Goal: Task Accomplishment & Management: Use online tool/utility

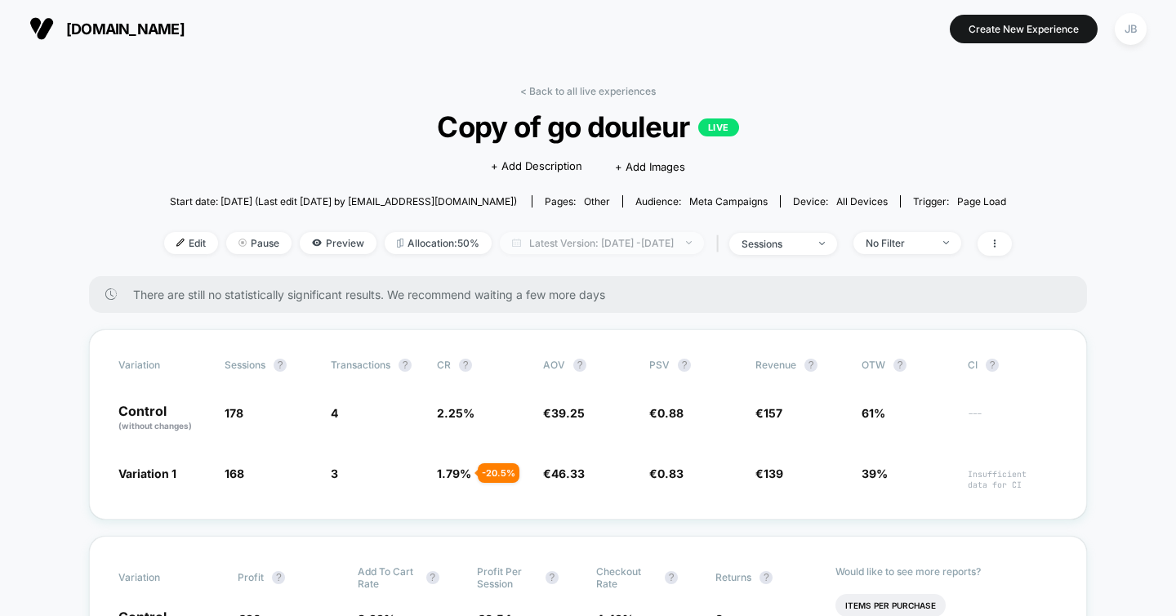
click at [590, 237] on span "Latest Version: [DATE] - [DATE]" at bounding box center [602, 243] width 204 height 22
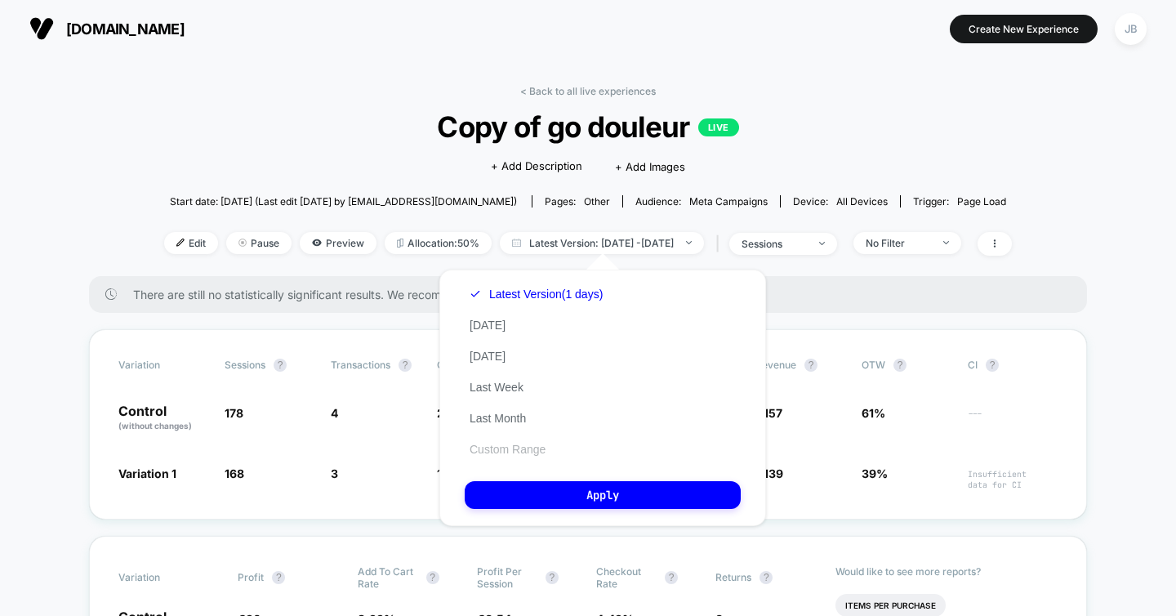
click at [524, 447] on button "Custom Range" at bounding box center [508, 449] width 86 height 15
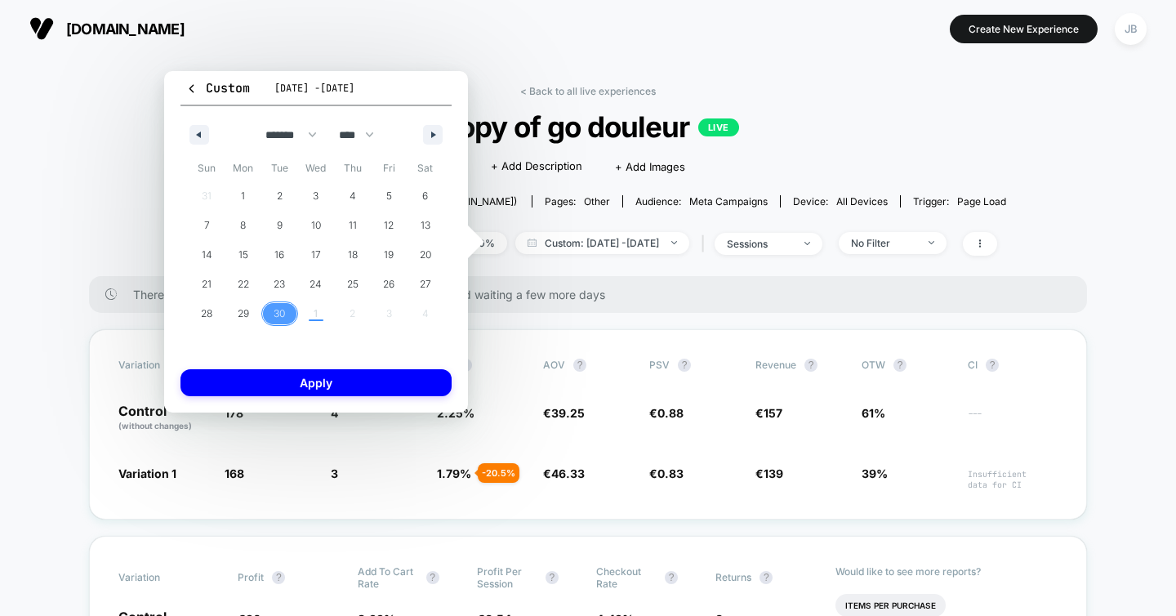
click at [280, 311] on span "30" at bounding box center [279, 313] width 11 height 29
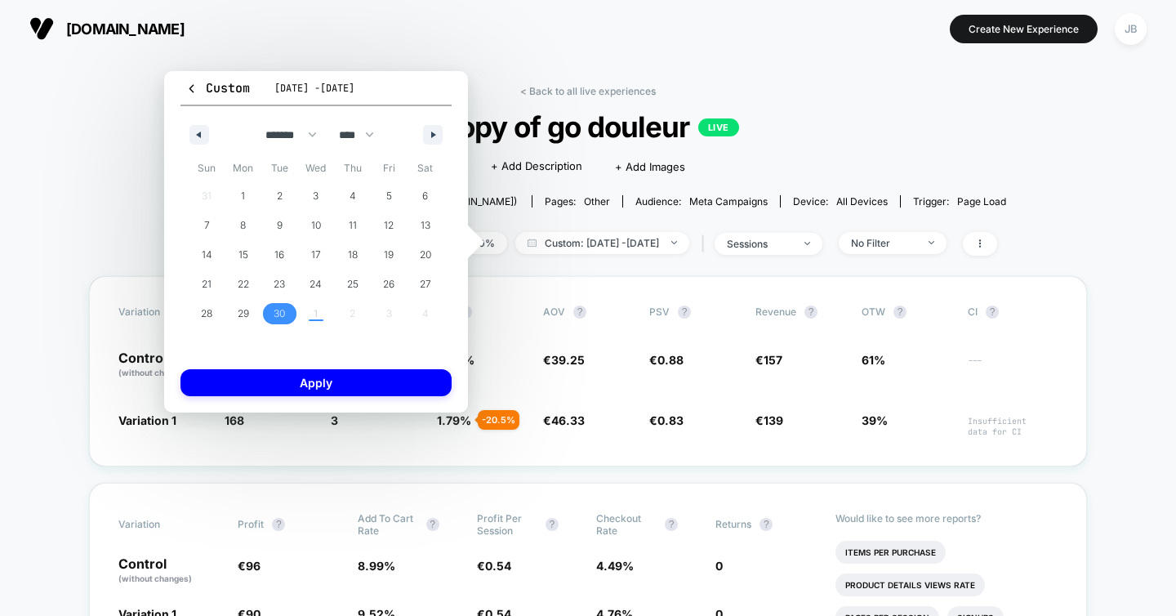
click at [314, 314] on div "31 1 2 3 4 5 6 7 8 9 10 11 12 13 14 15 16 17 18 19 20 21 22 23 24 25 26 27 28 2…" at bounding box center [316, 254] width 255 height 147
click at [428, 136] on button "button" at bounding box center [433, 135] width 20 height 20
click at [313, 194] on span "1" at bounding box center [316, 195] width 37 height 21
select select "*"
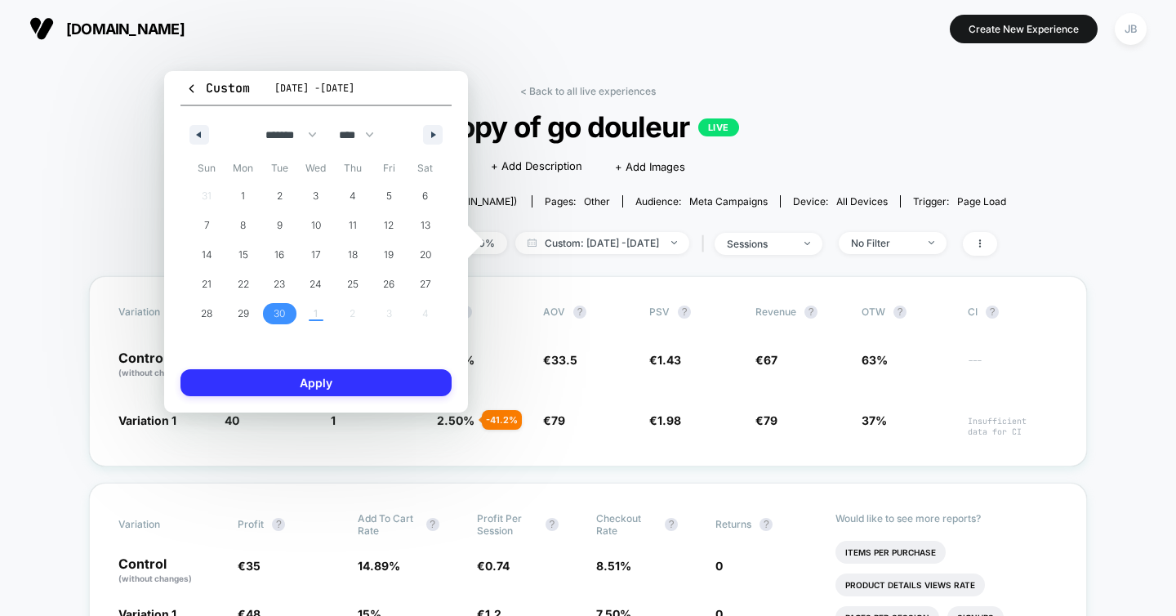
click at [341, 377] on button "Apply" at bounding box center [316, 382] width 271 height 27
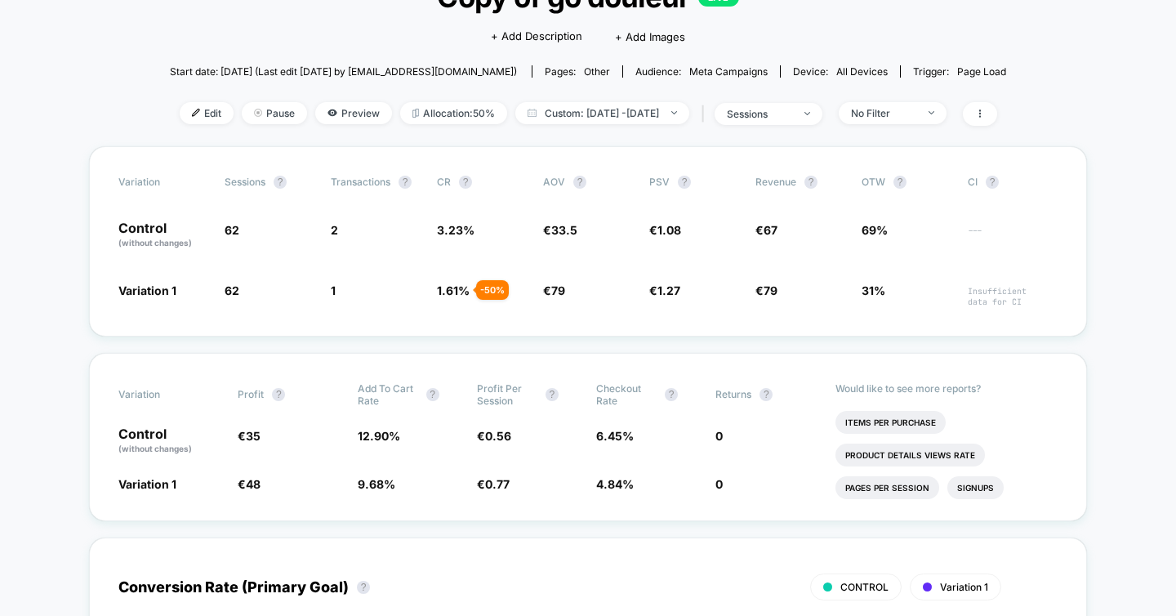
scroll to position [130, 0]
click at [180, 113] on span "Edit" at bounding box center [207, 113] width 54 height 22
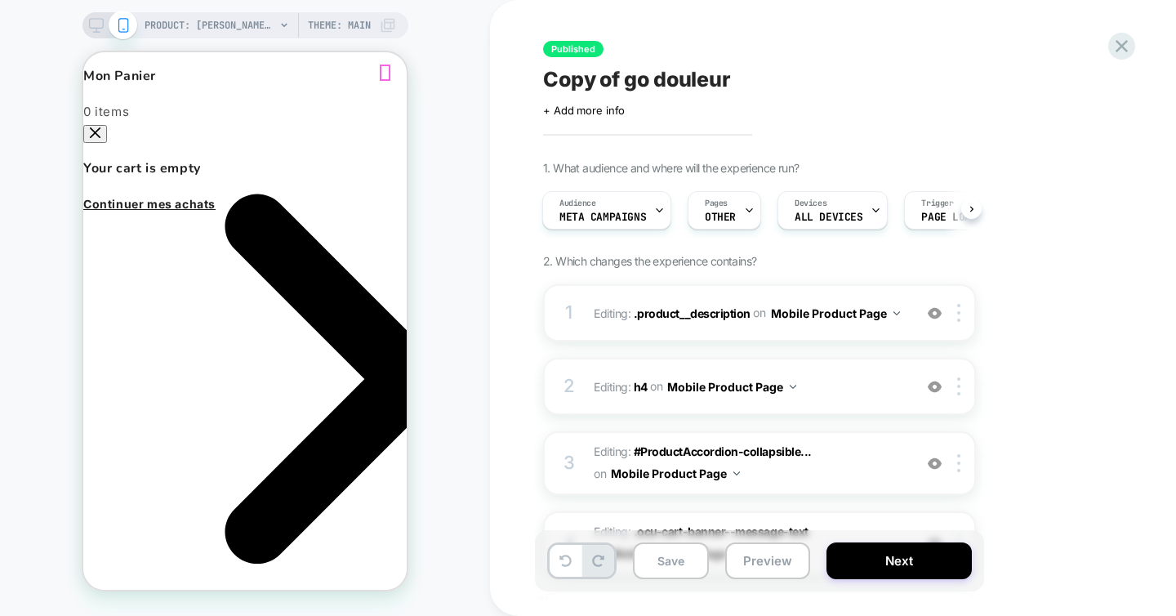
click at [100, 127] on icon "Close" at bounding box center [95, 132] width 11 height 11
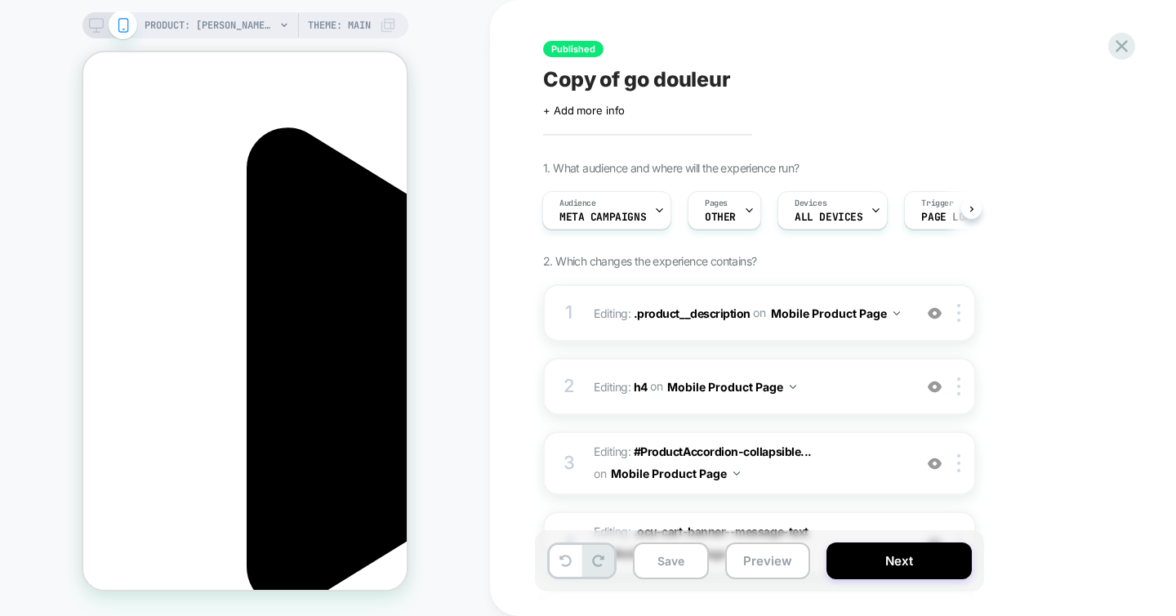
scroll to position [672, 0]
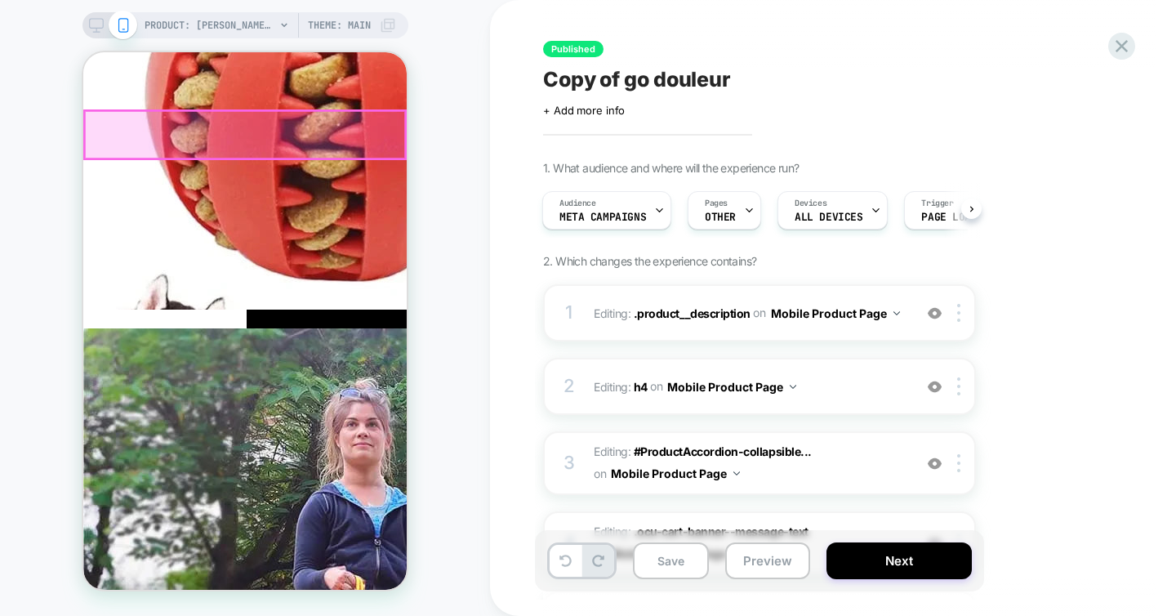
scroll to position [0, 0]
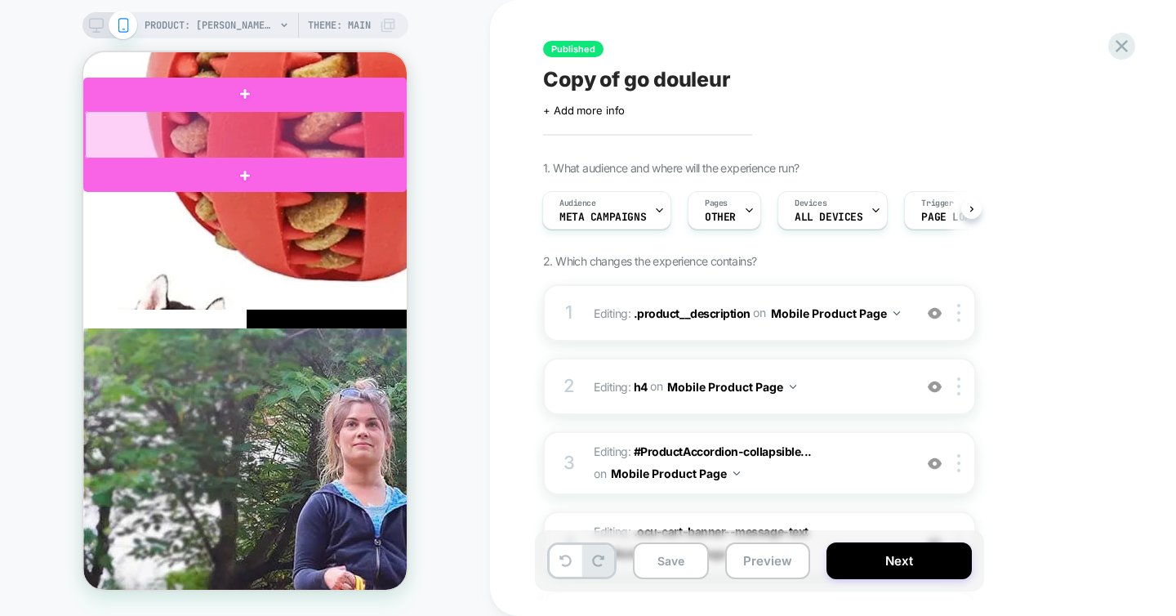
click at [191, 118] on div at bounding box center [245, 134] width 320 height 47
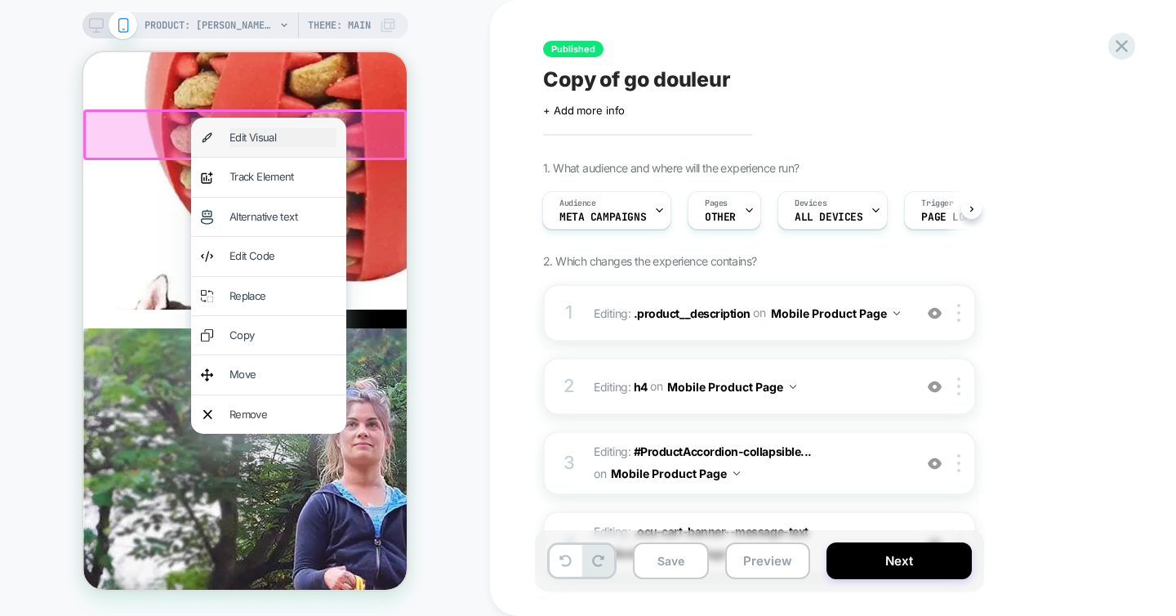
click at [245, 135] on div "Edit Visual" at bounding box center [283, 137] width 107 height 19
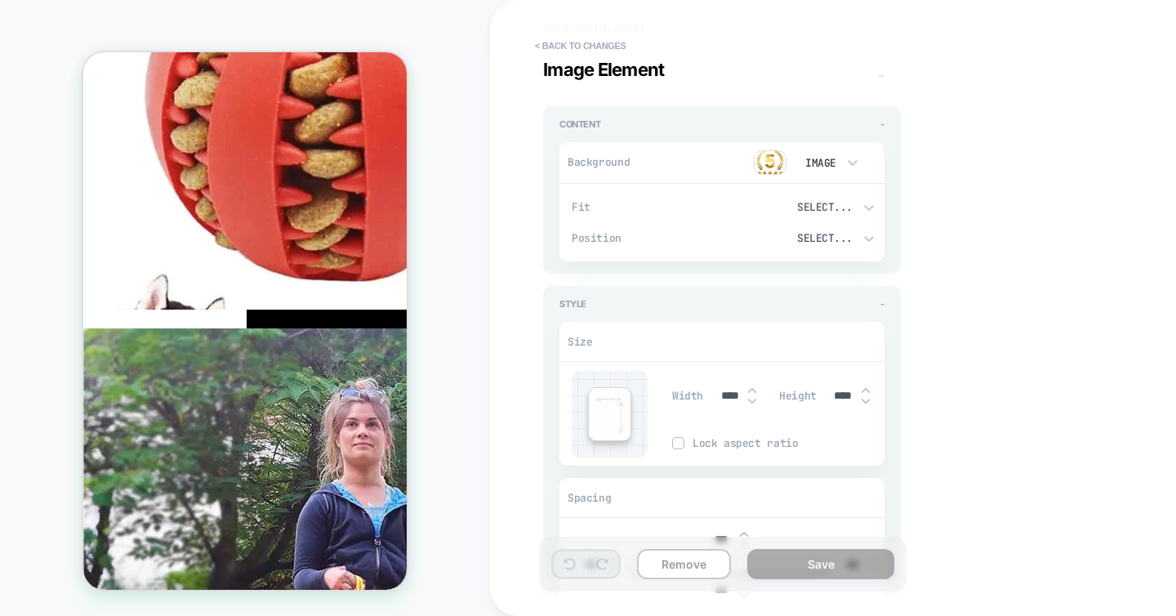
scroll to position [137, 0]
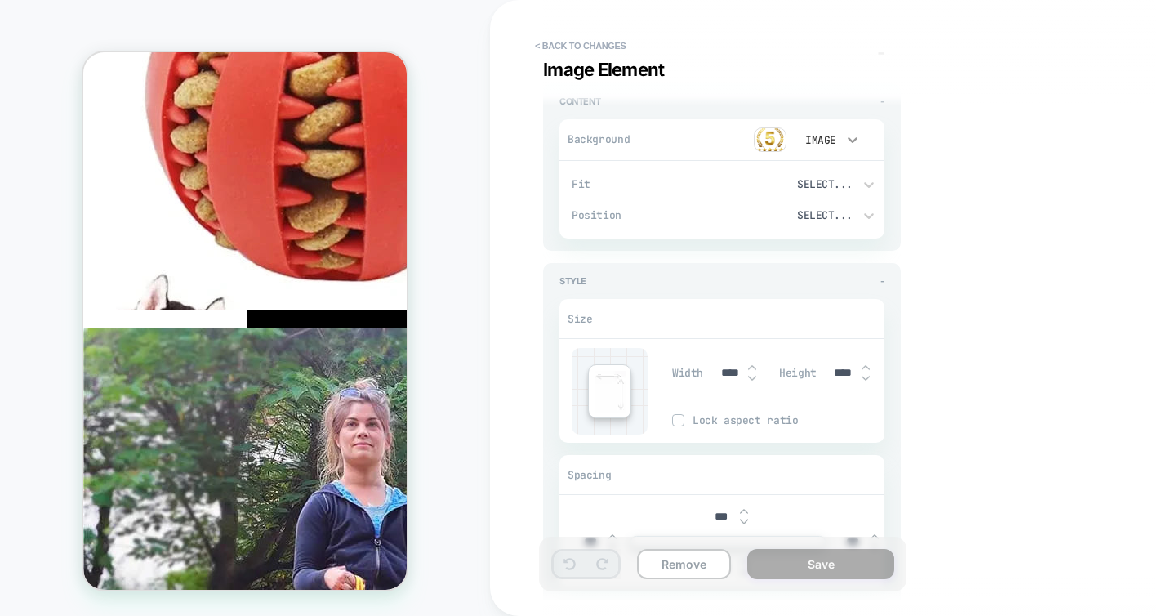
click at [853, 139] on icon at bounding box center [853, 139] width 16 height 16
click at [972, 188] on div at bounding box center [588, 308] width 1176 height 616
click at [770, 134] on img at bounding box center [770, 139] width 33 height 25
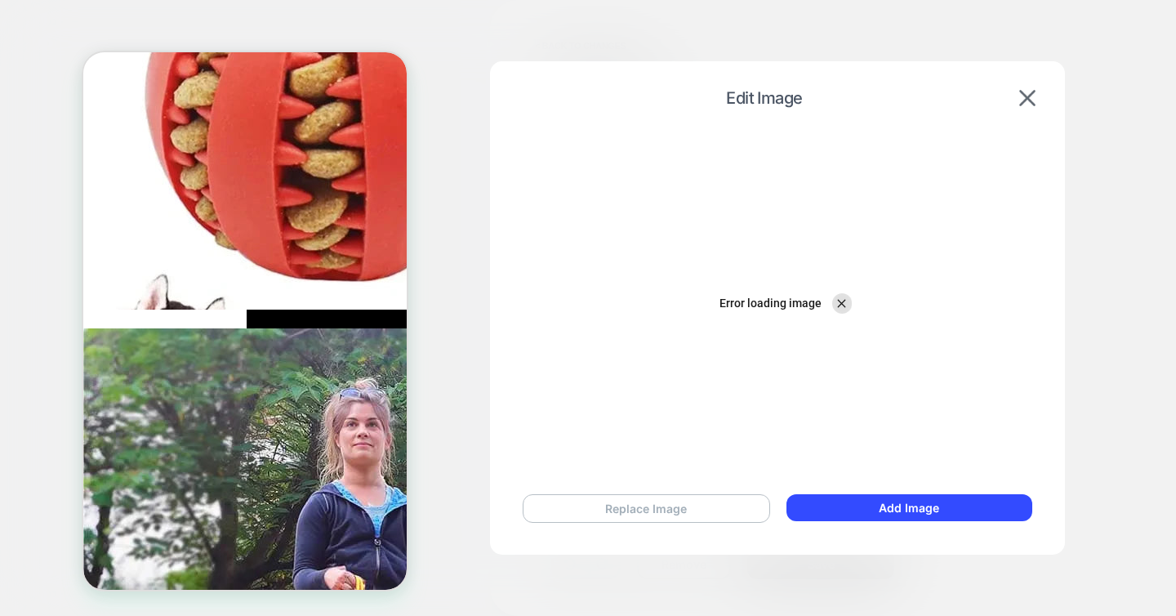
scroll to position [0, 0]
click at [751, 501] on button "Replace Image" at bounding box center [646, 508] width 247 height 29
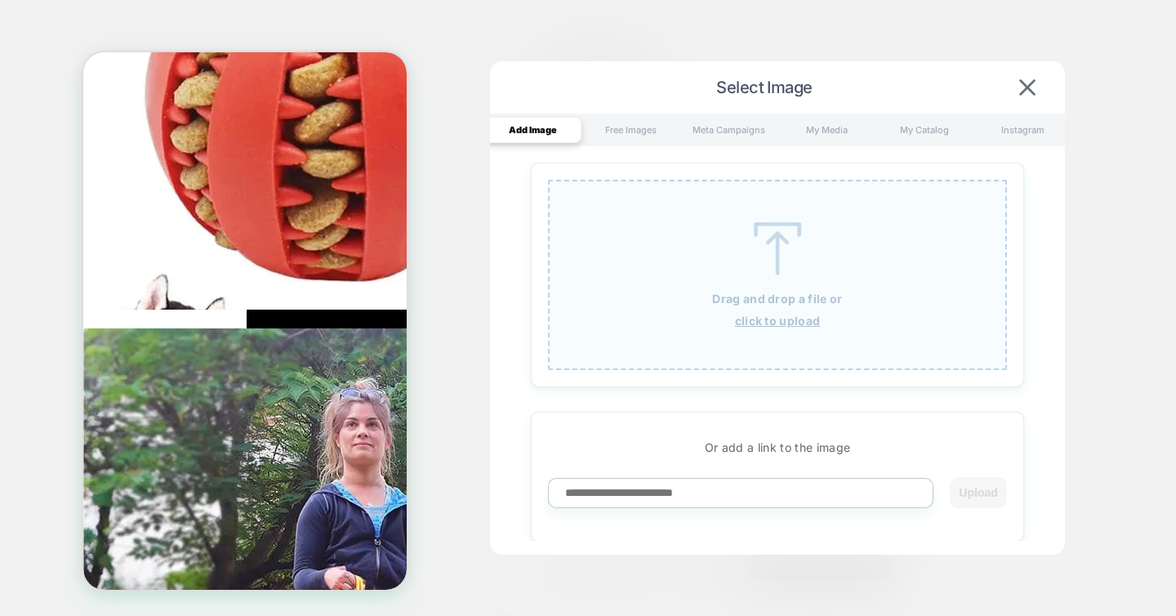
click at [800, 282] on div "Drag and drop a file or click to upload" at bounding box center [777, 275] width 459 height 190
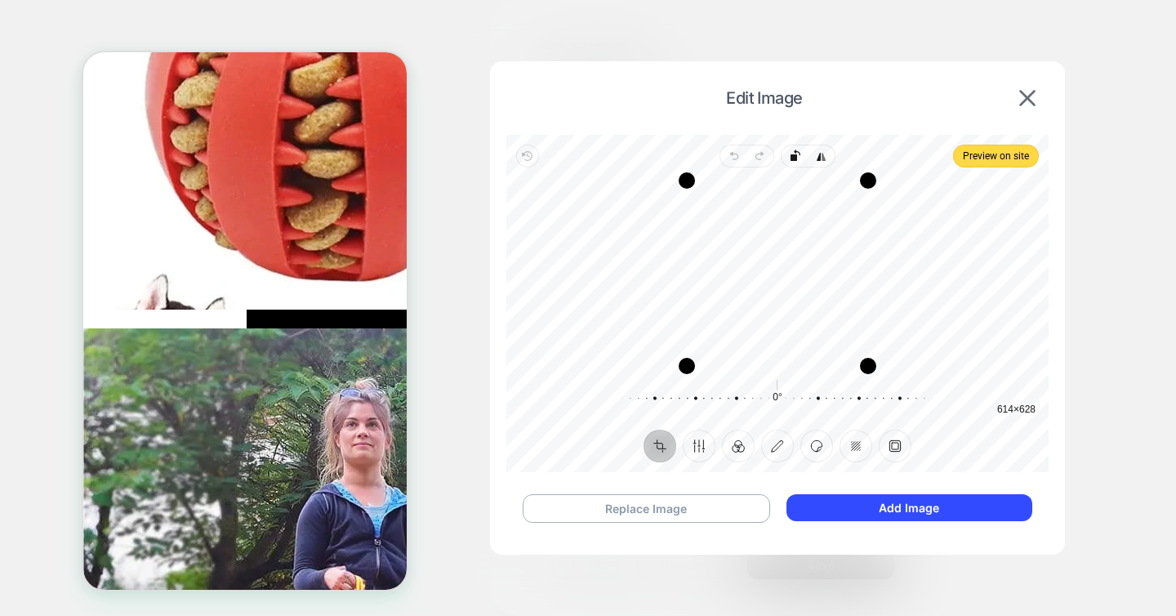
scroll to position [607, 0]
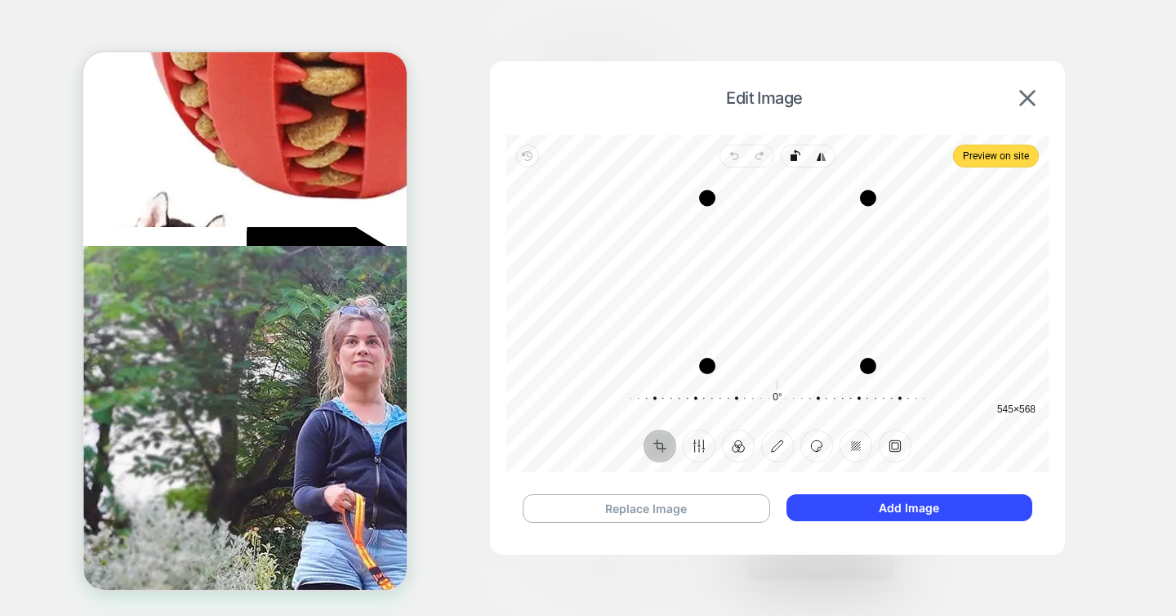
drag, startPoint x: 682, startPoint y: 181, endPoint x: 703, endPoint y: 198, distance: 27.3
click at [703, 198] on div "Drag corner tl" at bounding box center [707, 198] width 16 height 16
drag, startPoint x: 795, startPoint y: 281, endPoint x: 836, endPoint y: 274, distance: 42.3
click at [836, 274] on div "Recenter" at bounding box center [777, 273] width 516 height 185
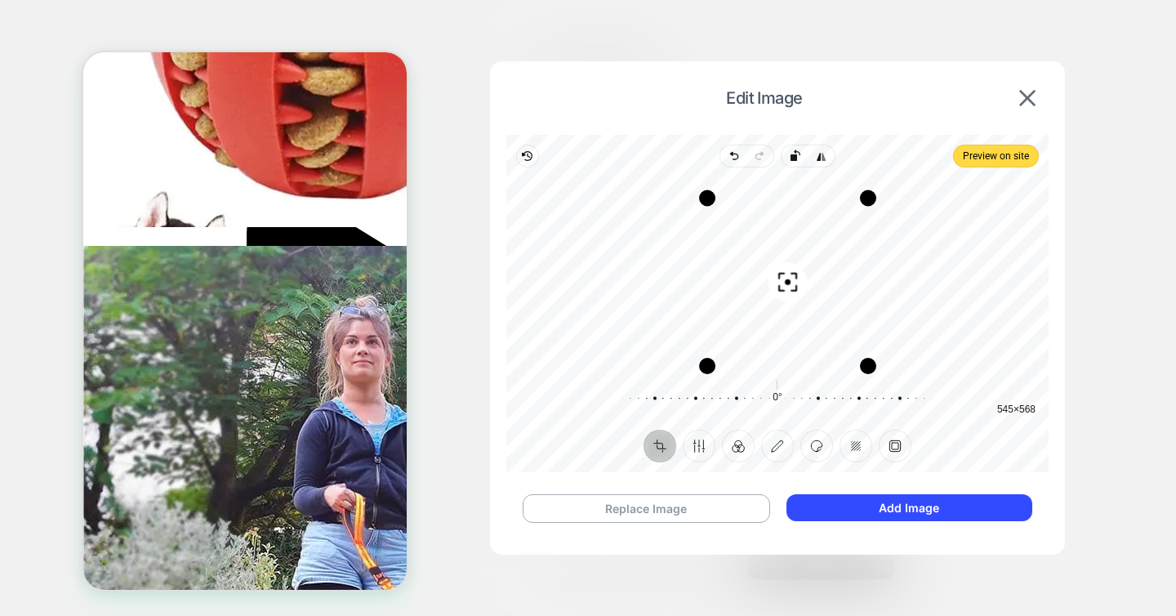
scroll to position [0, 230]
drag, startPoint x: 799, startPoint y: 234, endPoint x: 817, endPoint y: 237, distance: 18.1
click at [817, 237] on div "Recenter" at bounding box center [777, 273] width 516 height 185
click at [702, 444] on button "Finetune" at bounding box center [699, 446] width 33 height 33
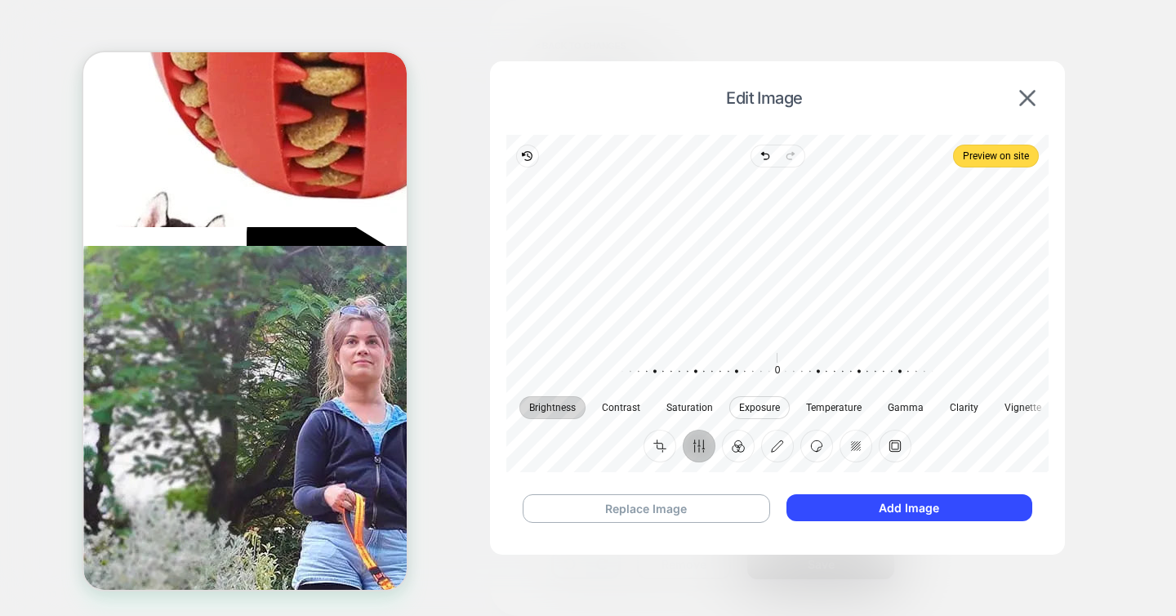
scroll to position [0, 230]
click at [708, 403] on span "Saturation" at bounding box center [689, 408] width 47 height 10
drag, startPoint x: 782, startPoint y: 367, endPoint x: 835, endPoint y: 369, distance: 53.1
click at [835, 369] on div at bounding box center [810, 372] width 314 height 46
drag, startPoint x: 835, startPoint y: 369, endPoint x: 780, endPoint y: 371, distance: 54.7
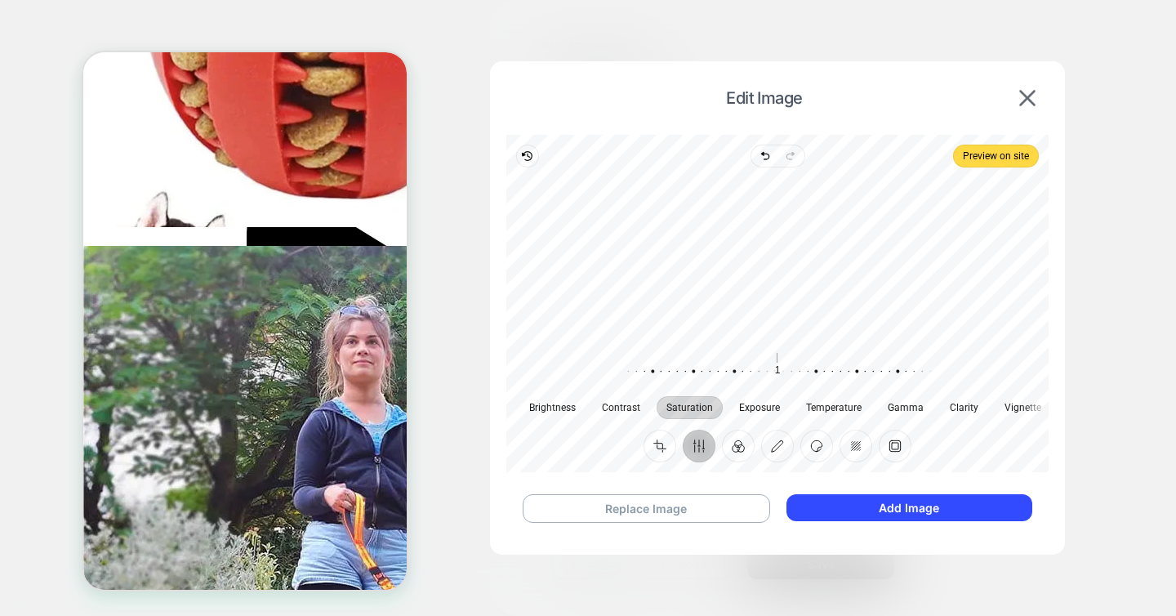
click at [780, 371] on div at bounding box center [767, 372] width 314 height 46
click at [774, 412] on button "Exposure" at bounding box center [759, 407] width 60 height 23
drag, startPoint x: 778, startPoint y: 372, endPoint x: 749, endPoint y: 375, distance: 28.8
click at [749, 375] on div at bounding box center [741, 372] width 314 height 46
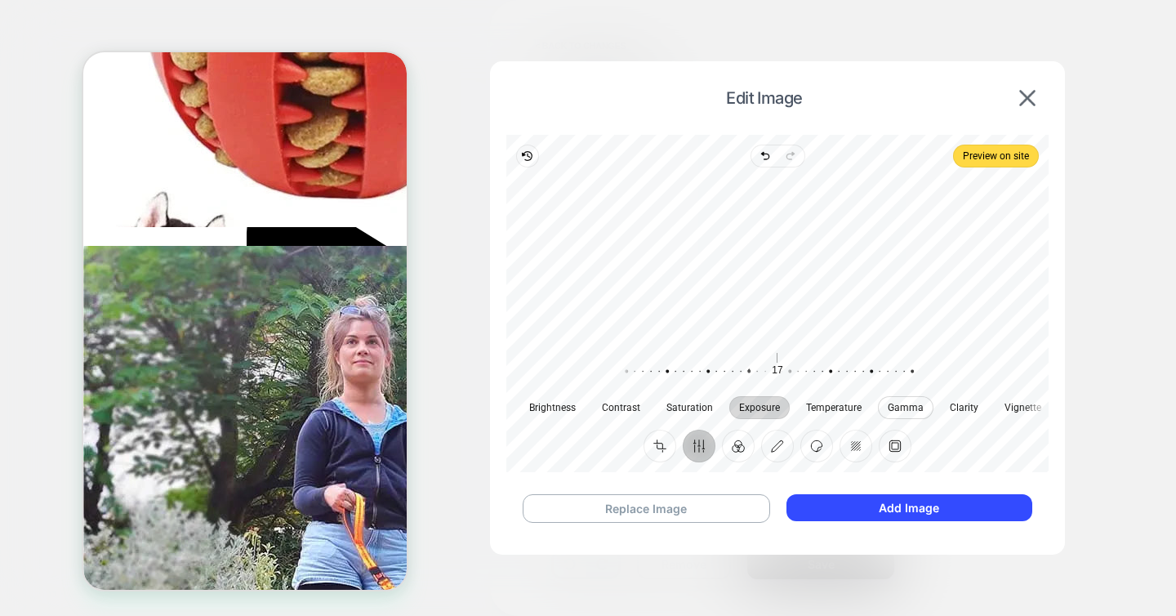
scroll to position [0, 230]
click at [978, 404] on span "Clarity" at bounding box center [964, 408] width 29 height 10
drag, startPoint x: 781, startPoint y: 368, endPoint x: 750, endPoint y: 381, distance: 34.0
click at [750, 381] on div at bounding box center [739, 372] width 314 height 46
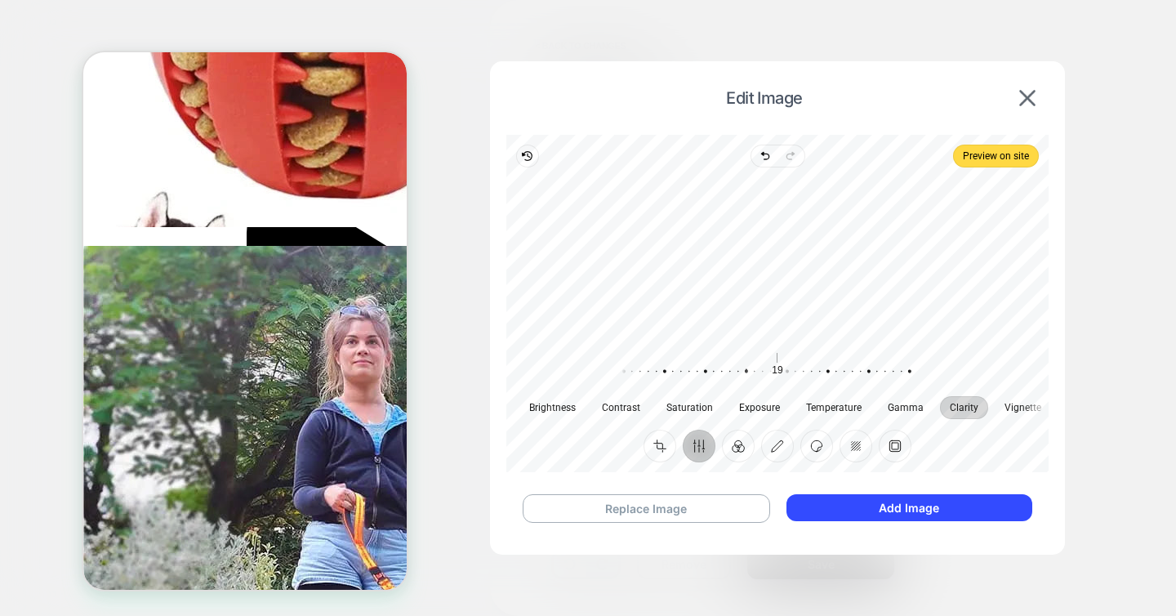
scroll to position [0, 230]
click at [550, 408] on span "Brightness" at bounding box center [552, 408] width 47 height 10
drag, startPoint x: 778, startPoint y: 367, endPoint x: 755, endPoint y: 376, distance: 25.3
click at [755, 376] on div at bounding box center [746, 372] width 314 height 46
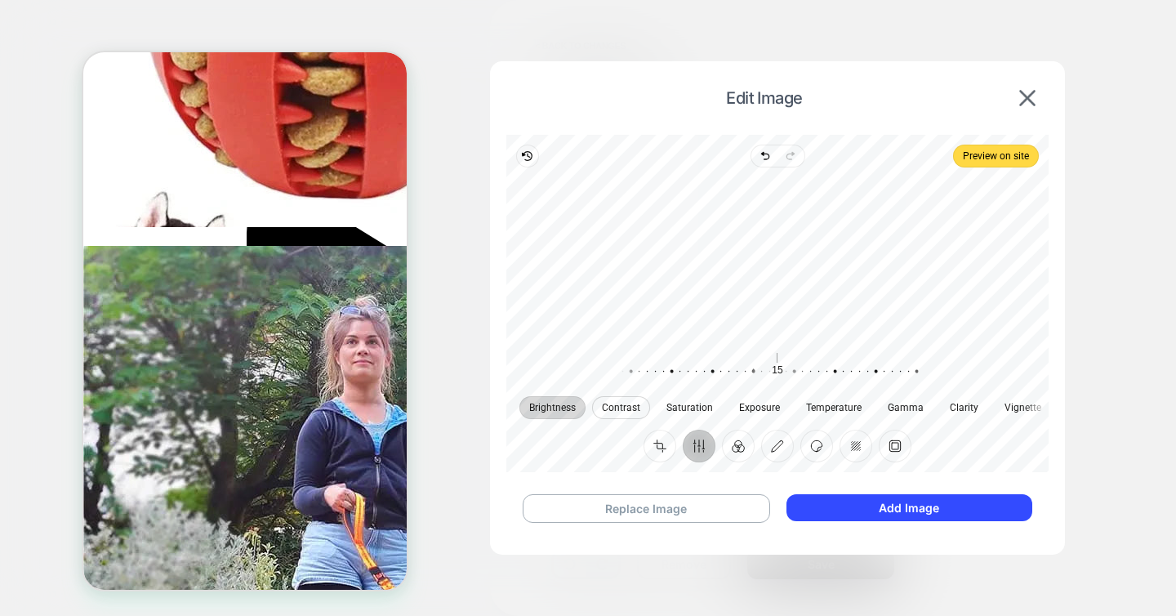
click at [626, 414] on button "Contrast" at bounding box center [621, 407] width 58 height 23
click at [776, 372] on div at bounding box center [767, 372] width 314 height 46
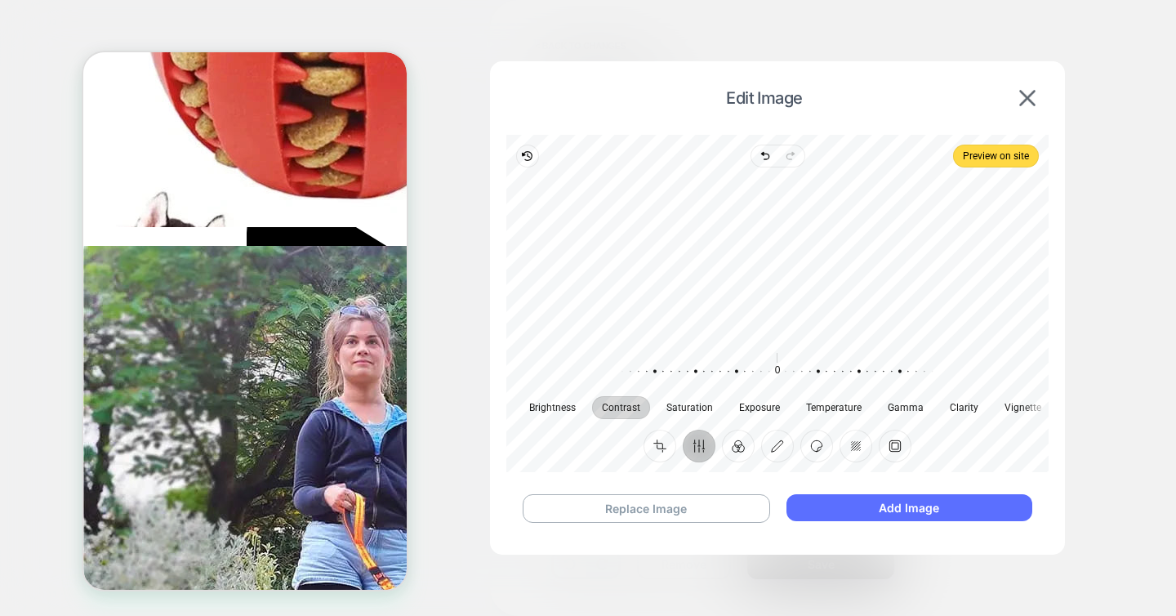
click at [905, 508] on button "Add Image" at bounding box center [910, 507] width 246 height 27
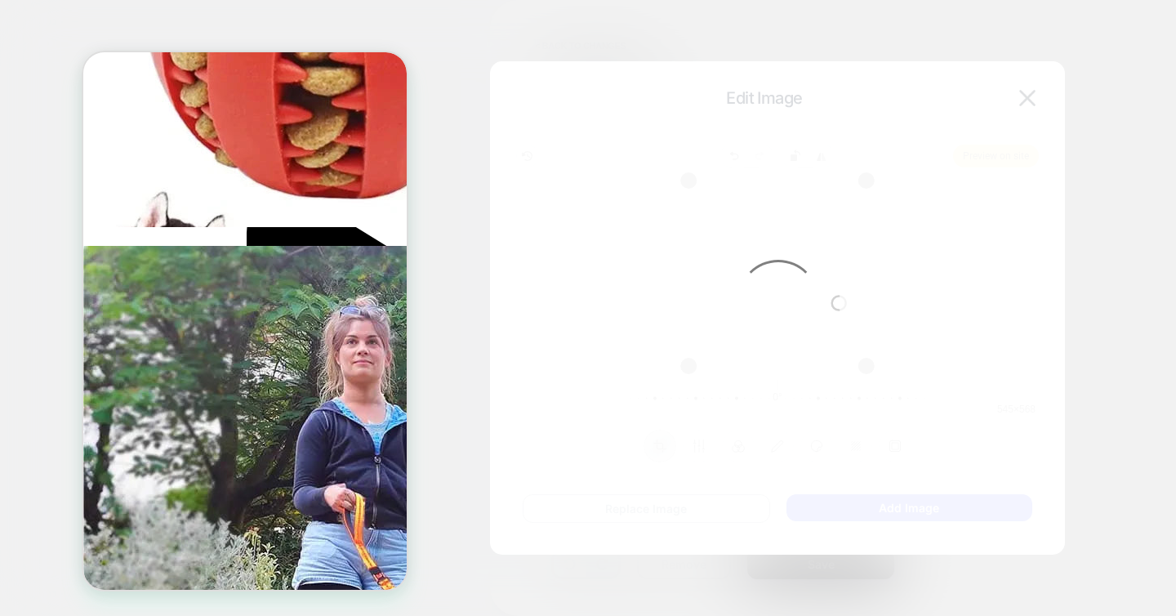
type textarea "*"
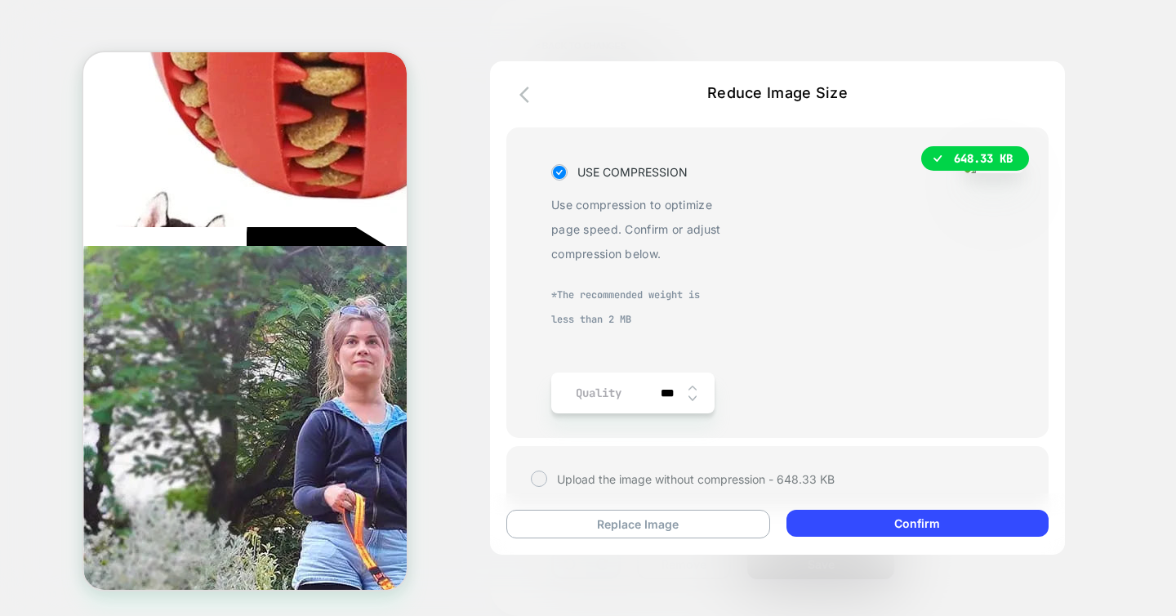
click at [963, 173] on img at bounding box center [993, 166] width 61 height 13
click at [604, 284] on span "*The recommended weight is less than 2 MB" at bounding box center [637, 307] width 172 height 49
click at [631, 165] on span "USE COMPRESSION" at bounding box center [632, 172] width 110 height 25
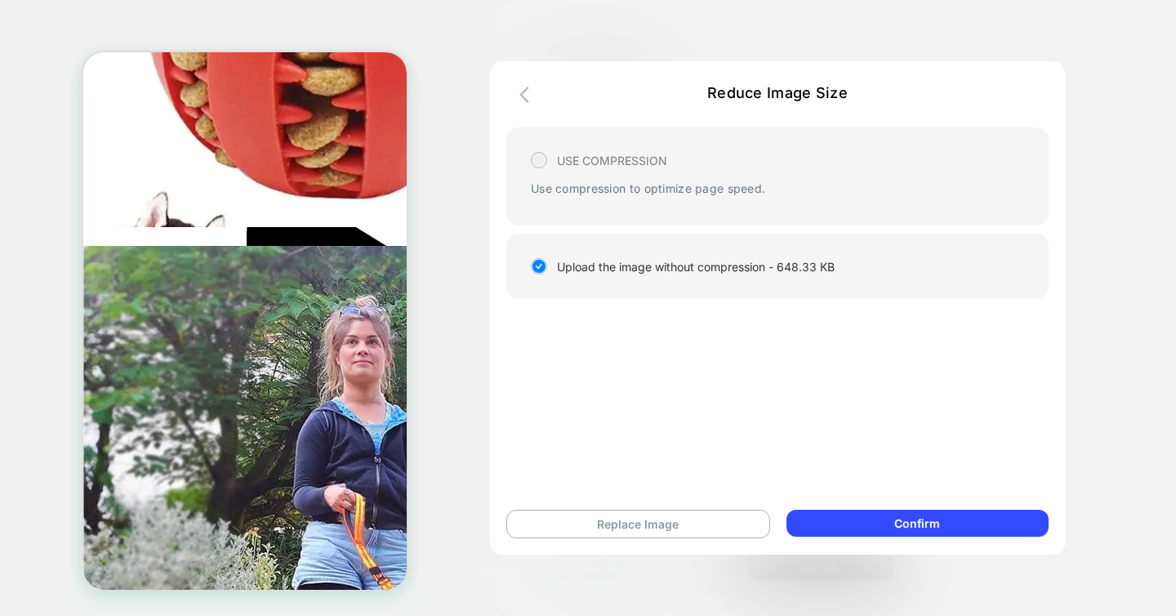
scroll to position [0, 230]
click at [525, 91] on icon "button" at bounding box center [524, 95] width 10 height 16
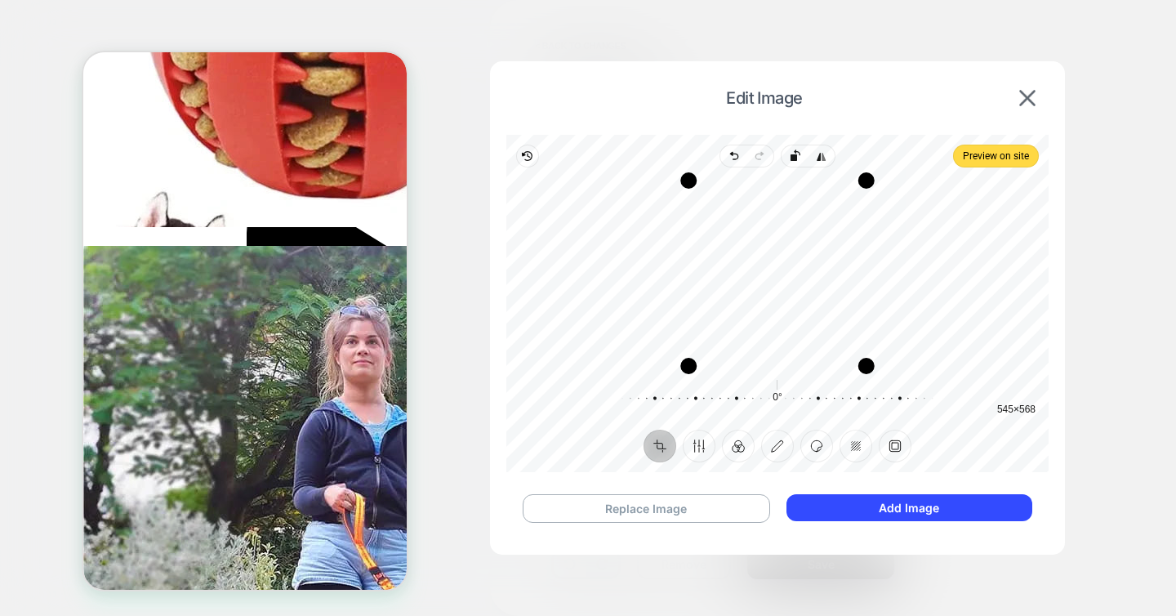
scroll to position [0, 0]
click at [689, 439] on button "Finetune" at bounding box center [699, 446] width 33 height 33
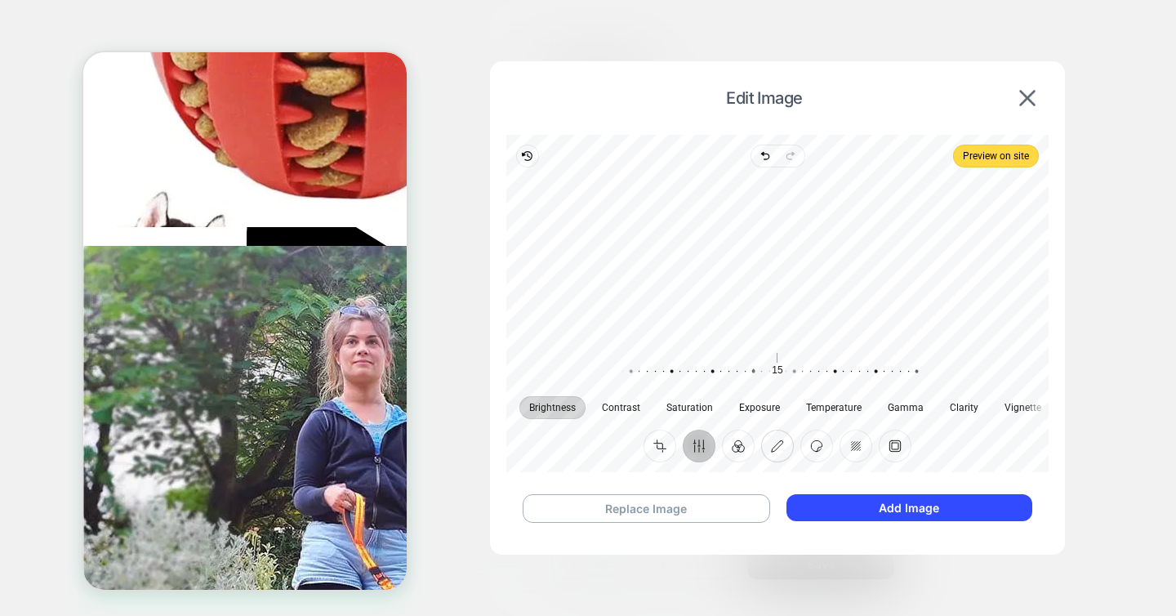
scroll to position [0, 230]
click at [897, 443] on button "Frame" at bounding box center [895, 446] width 33 height 33
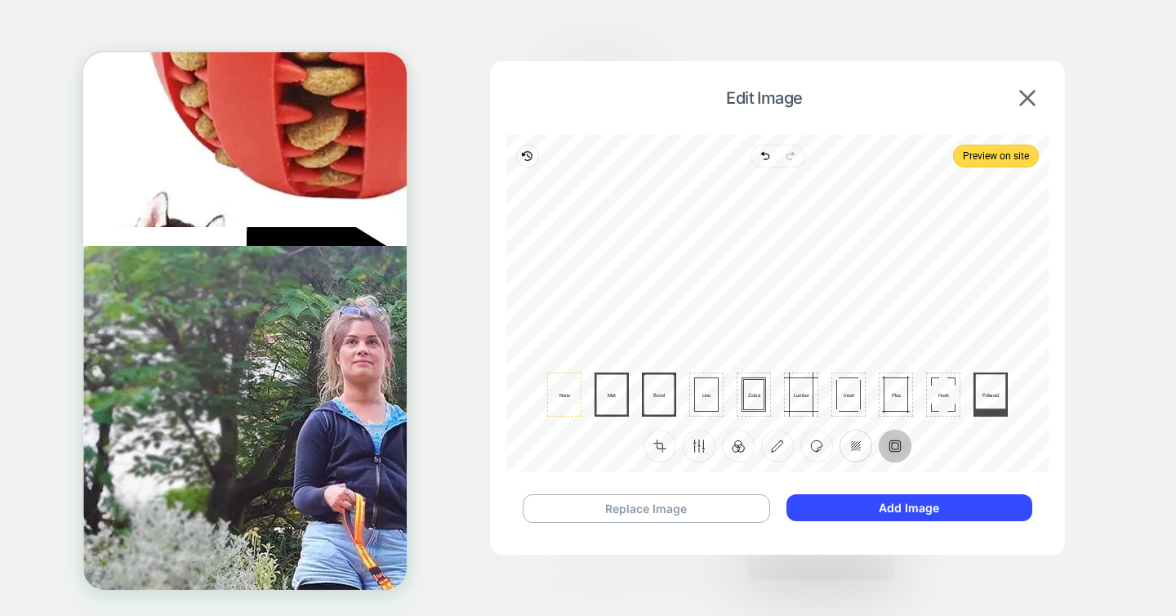
click at [853, 443] on button "Redact" at bounding box center [856, 446] width 33 height 33
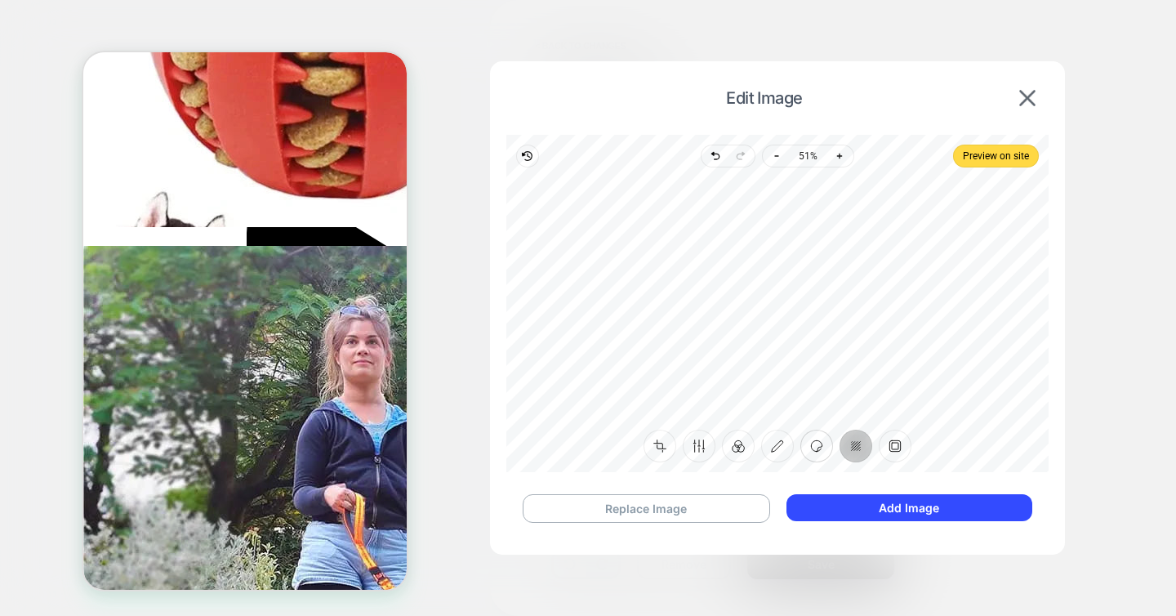
click at [819, 442] on button "Sticker" at bounding box center [816, 446] width 33 height 33
click at [780, 443] on button "Annotate" at bounding box center [777, 446] width 33 height 33
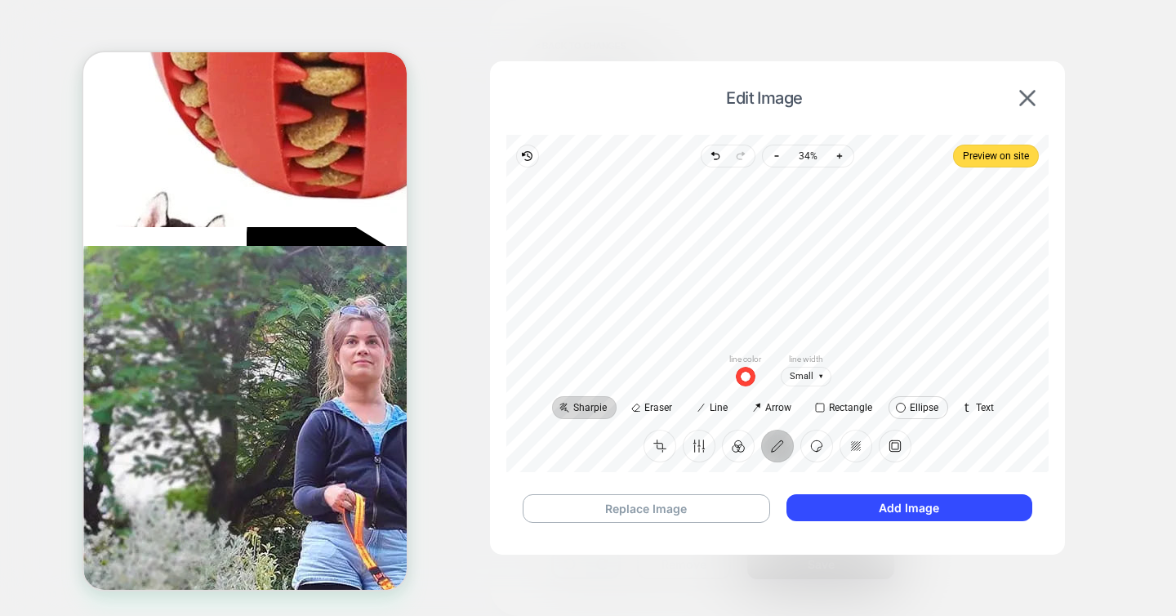
click at [905, 408] on icon at bounding box center [900, 407] width 10 height 10
click at [849, 372] on span "No outline" at bounding box center [832, 376] width 69 height 20
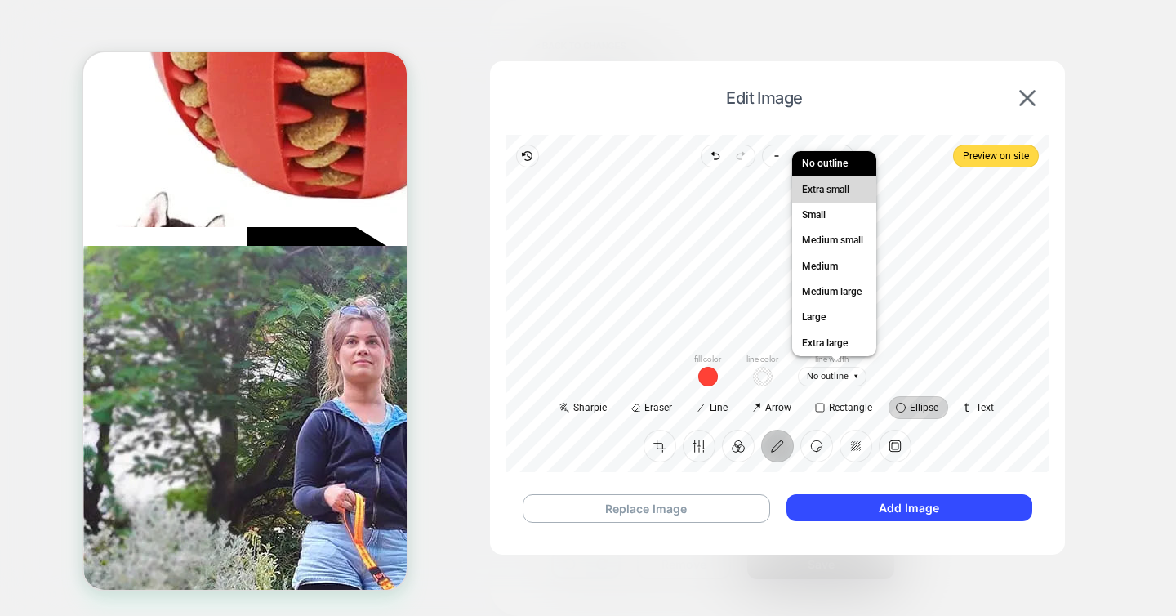
click at [833, 189] on span "Extra small" at bounding box center [826, 189] width 54 height 17
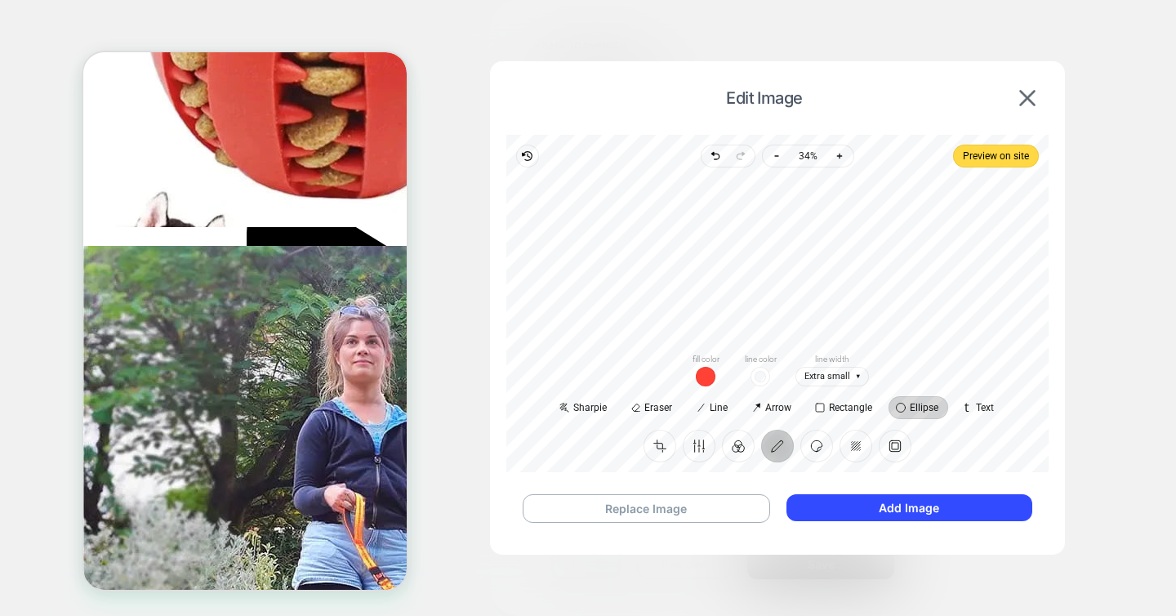
click at [758, 371] on span "button" at bounding box center [761, 376] width 20 height 20
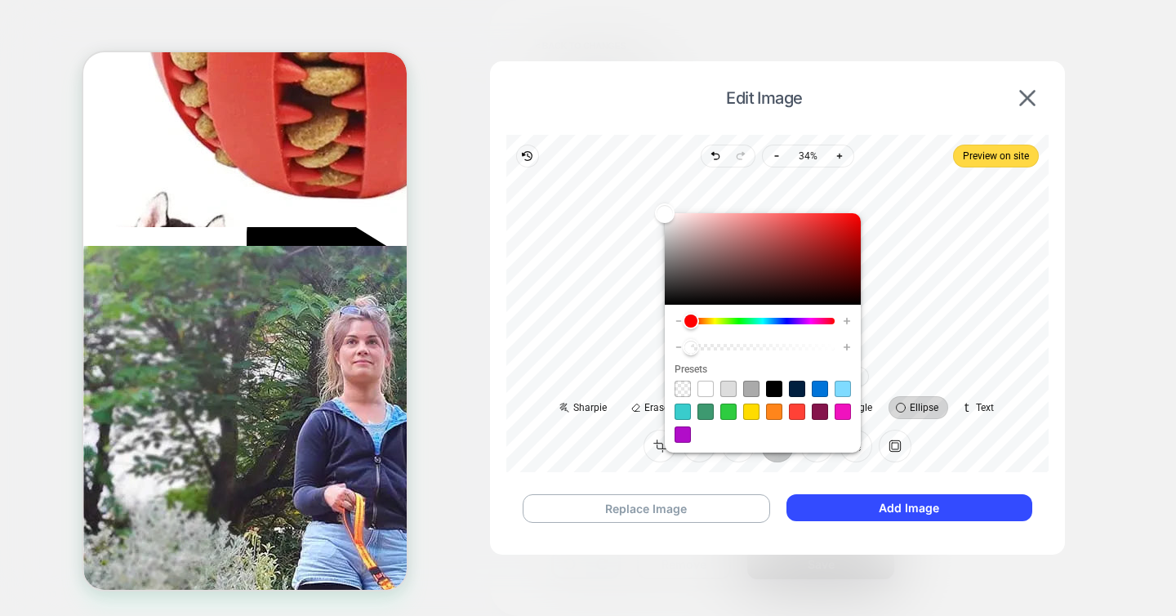
scroll to position [0, 230]
type input "*"
click at [675, 237] on div at bounding box center [763, 258] width 196 height 91
click at [934, 319] on div at bounding box center [777, 260] width 516 height 158
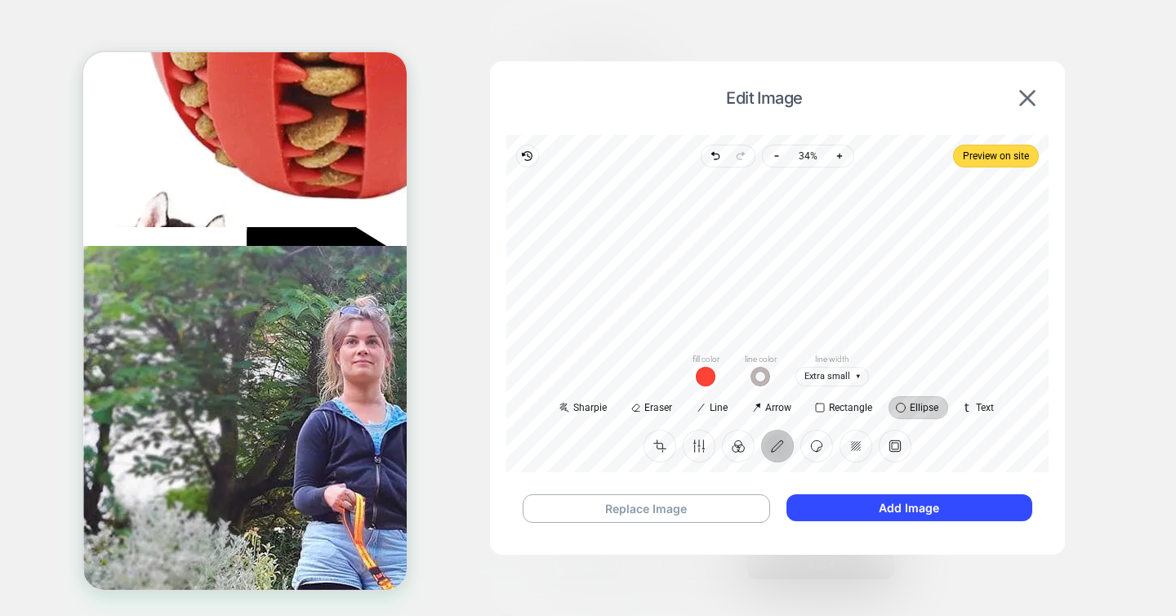
click at [765, 374] on span "button" at bounding box center [761, 376] width 20 height 20
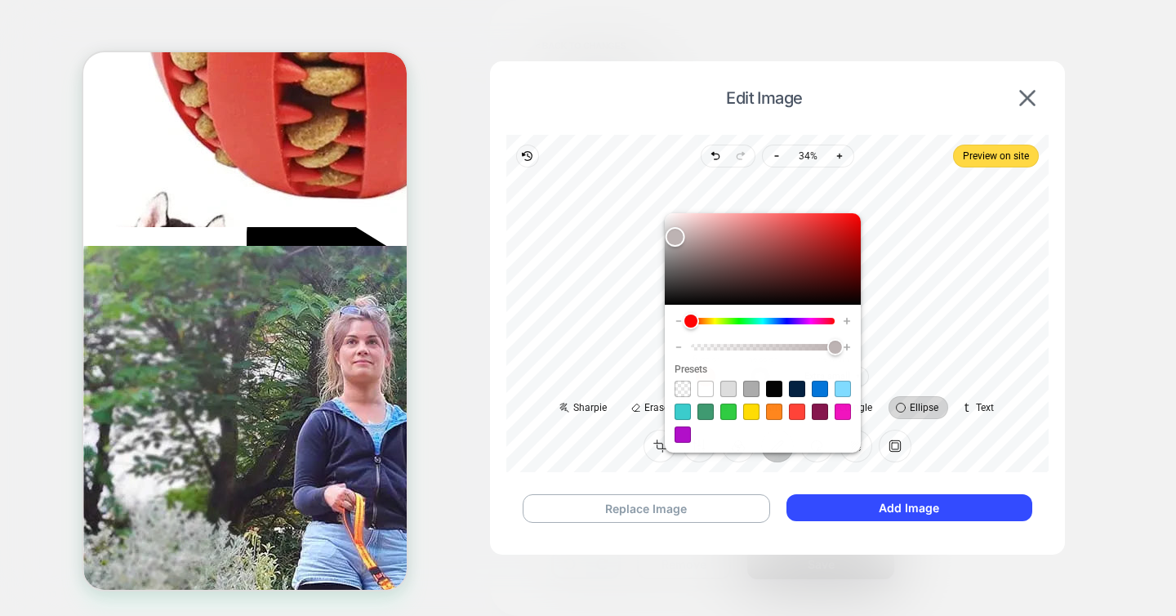
scroll to position [0, 0]
click at [725, 256] on div at bounding box center [763, 258] width 196 height 91
click at [944, 252] on div at bounding box center [777, 260] width 516 height 158
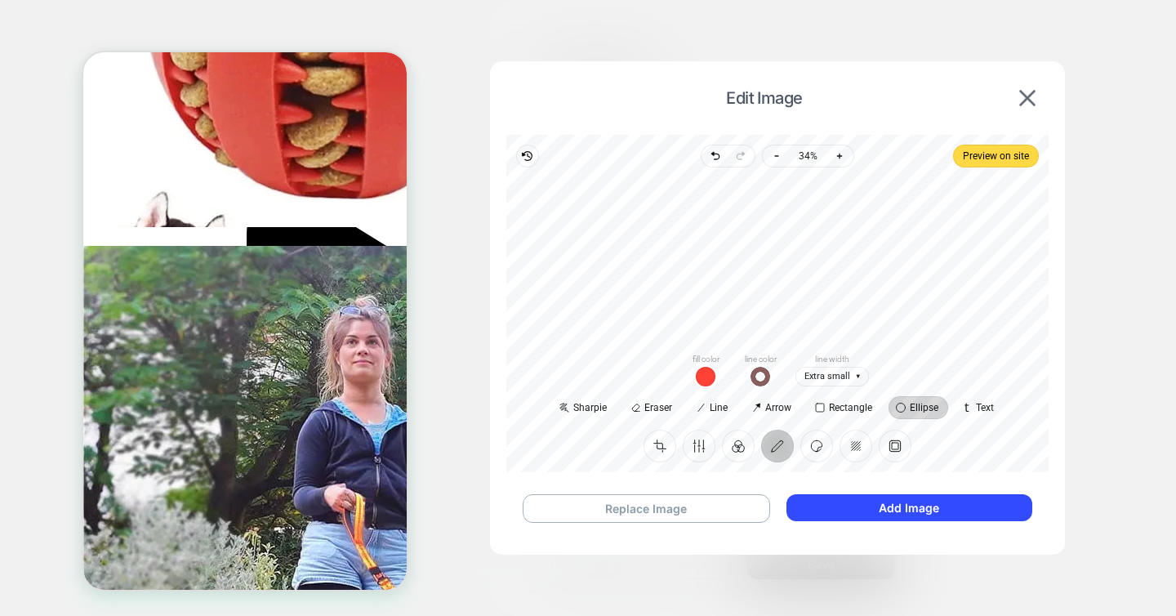
scroll to position [0, 230]
click at [705, 376] on span "button" at bounding box center [706, 376] width 20 height 20
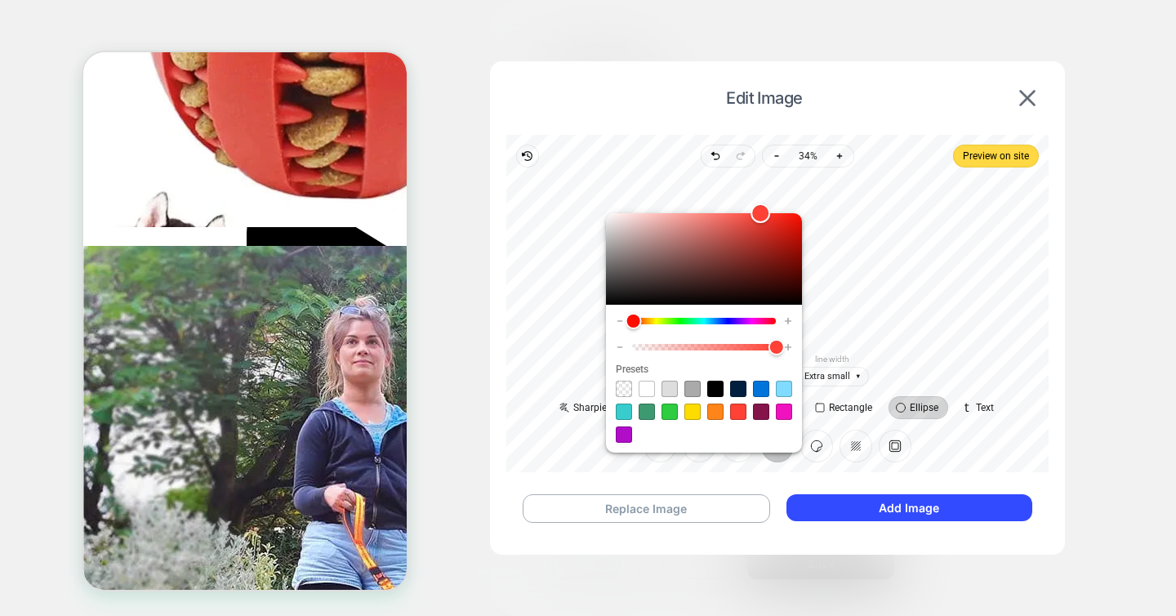
click at [766, 243] on div at bounding box center [704, 258] width 196 height 91
click at [925, 254] on div at bounding box center [777, 260] width 516 height 158
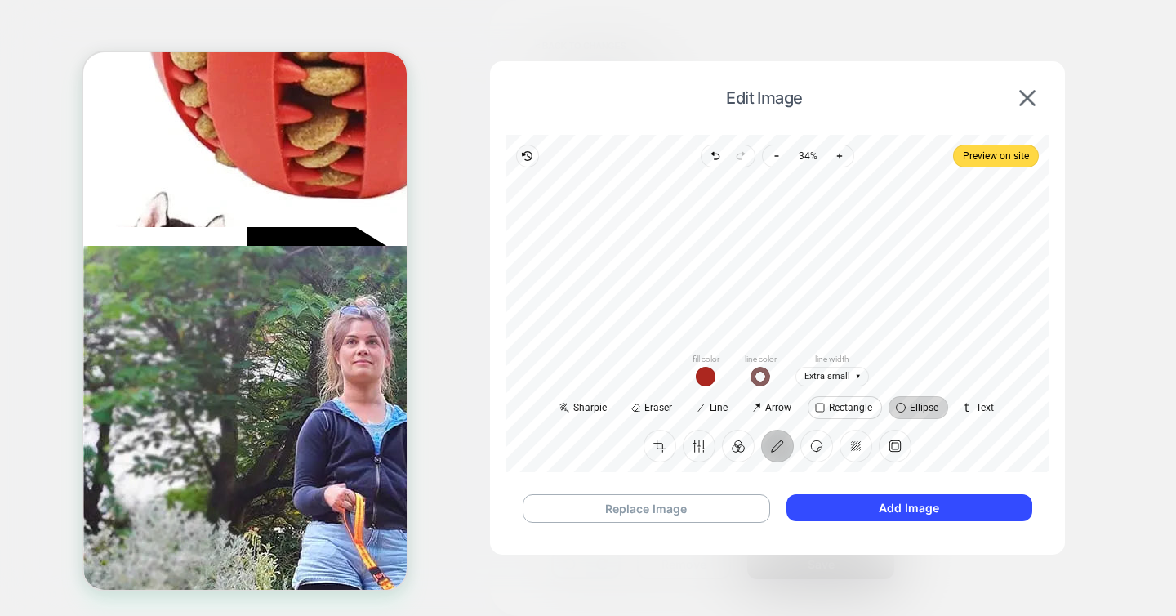
click at [827, 405] on div "Rectangle" at bounding box center [845, 407] width 55 height 10
click at [912, 408] on span "Ellipse" at bounding box center [924, 408] width 29 height 10
drag, startPoint x: 702, startPoint y: 181, endPoint x: 854, endPoint y: 336, distance: 216.6
click at [854, 336] on div at bounding box center [777, 260] width 516 height 158
click at [832, 378] on span "Extra small" at bounding box center [832, 376] width 73 height 20
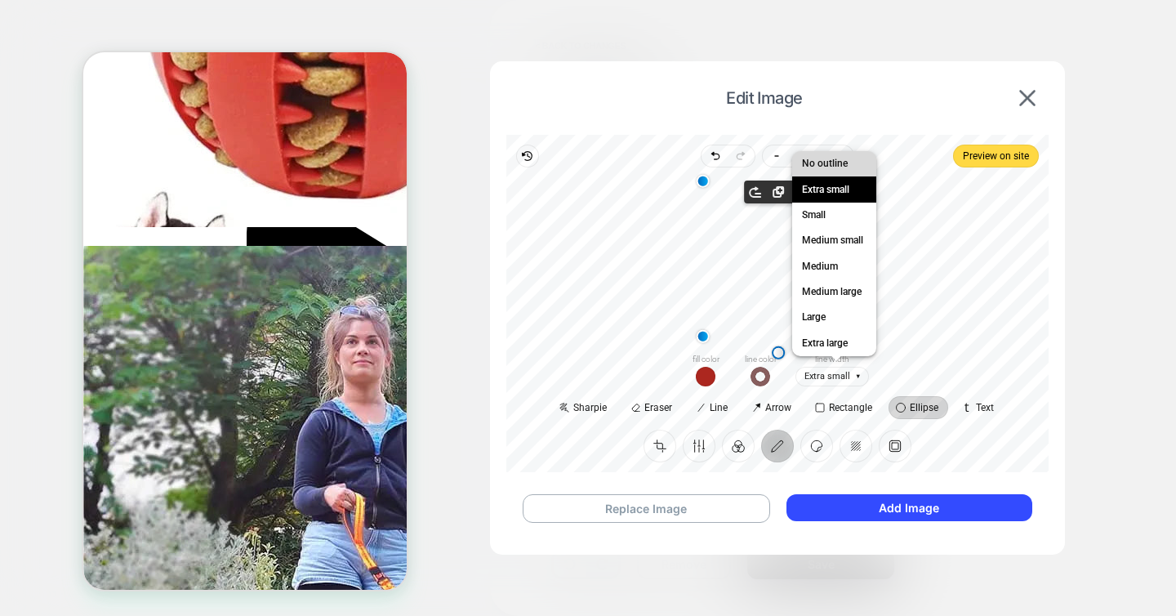
click at [829, 162] on span "No outline" at bounding box center [825, 163] width 52 height 17
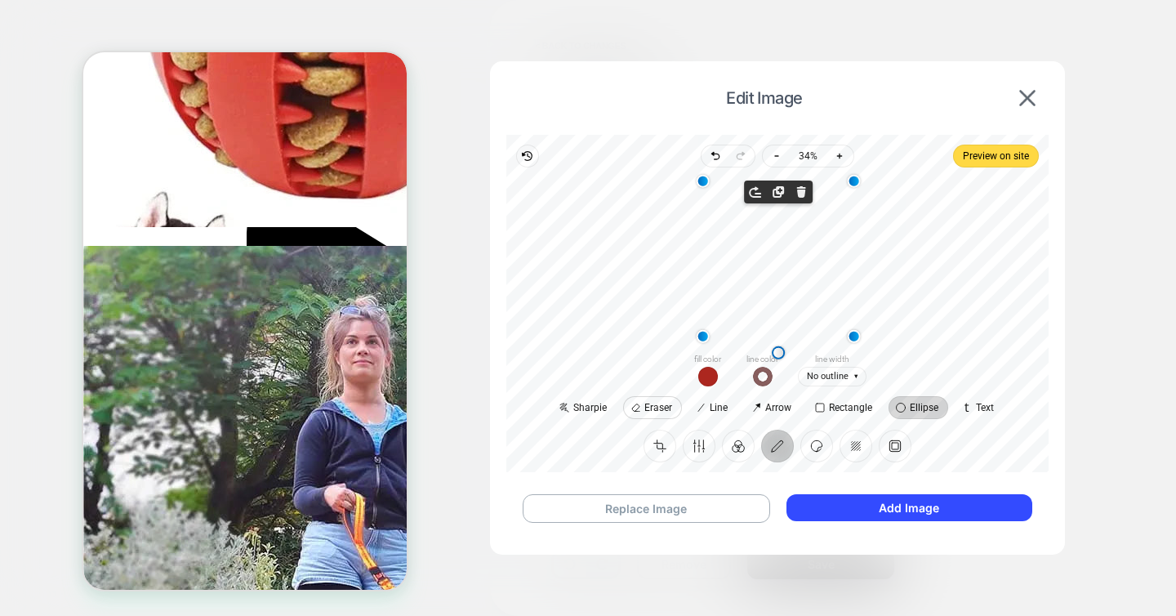
click at [644, 409] on span "Eraser" at bounding box center [658, 408] width 28 height 10
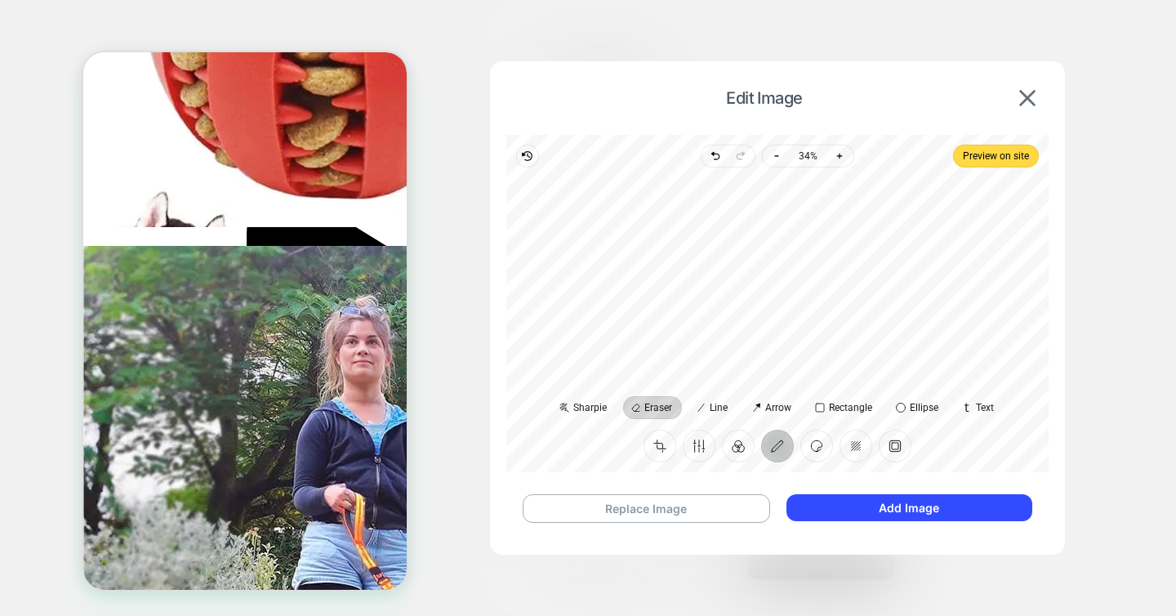
scroll to position [0, 0]
drag, startPoint x: 713, startPoint y: 198, endPoint x: 731, endPoint y: 177, distance: 27.8
click at [731, 177] on div "Ellipse" at bounding box center [777, 259] width 542 height 185
click at [720, 194] on div "Ellipse" at bounding box center [777, 260] width 516 height 158
click at [778, 252] on div "Ellipse" at bounding box center [777, 260] width 516 height 158
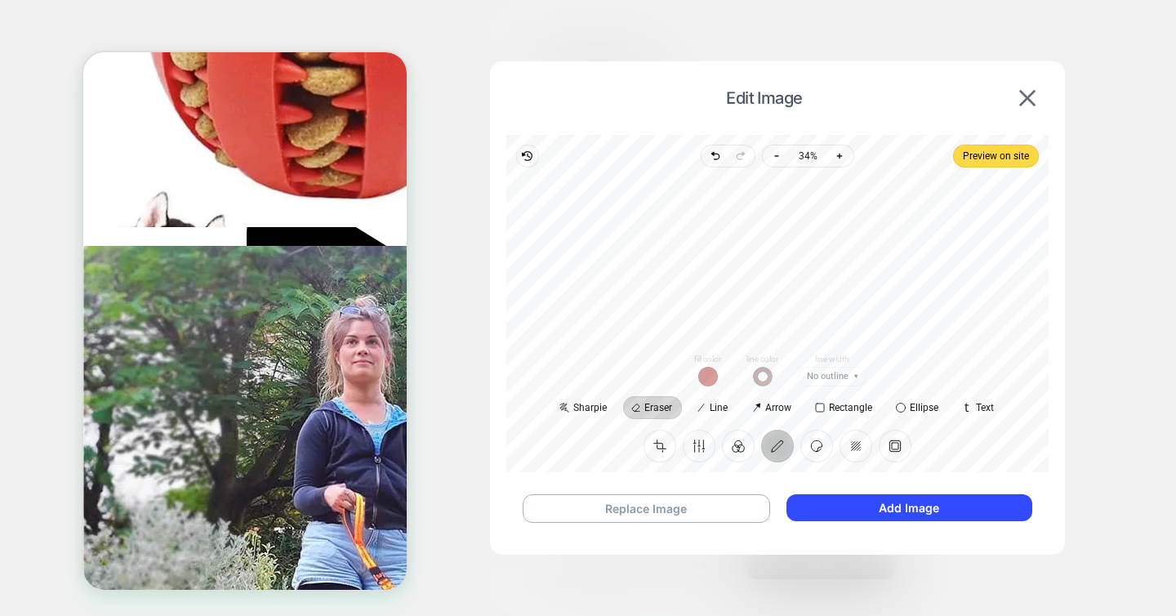
scroll to position [0, 230]
drag, startPoint x: 731, startPoint y: 210, endPoint x: 780, endPoint y: 279, distance: 84.3
click at [780, 279] on div at bounding box center [777, 260] width 516 height 158
drag, startPoint x: 734, startPoint y: 233, endPoint x: 704, endPoint y: 215, distance: 35.2
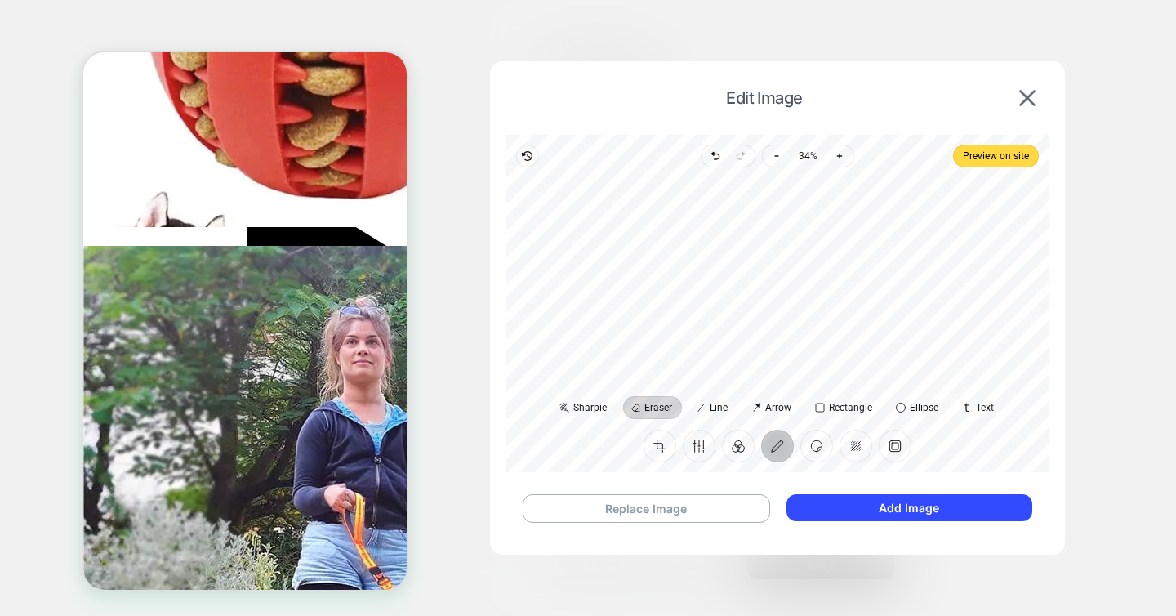
click at [704, 215] on div at bounding box center [777, 260] width 516 height 158
click at [851, 502] on button "Add Image" at bounding box center [910, 507] width 246 height 27
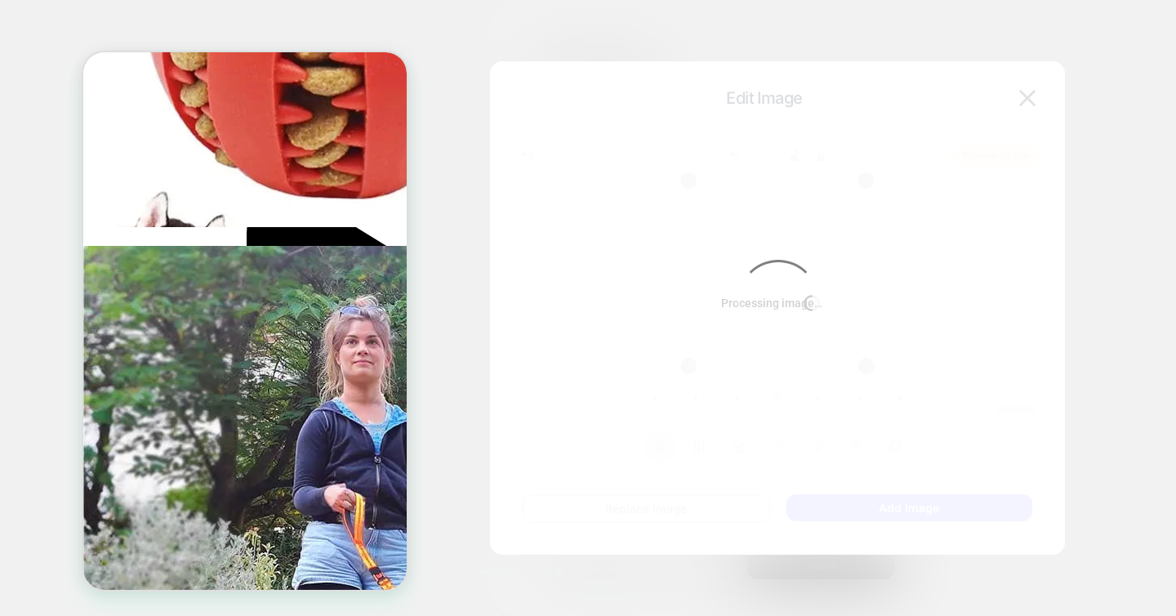
type textarea "*"
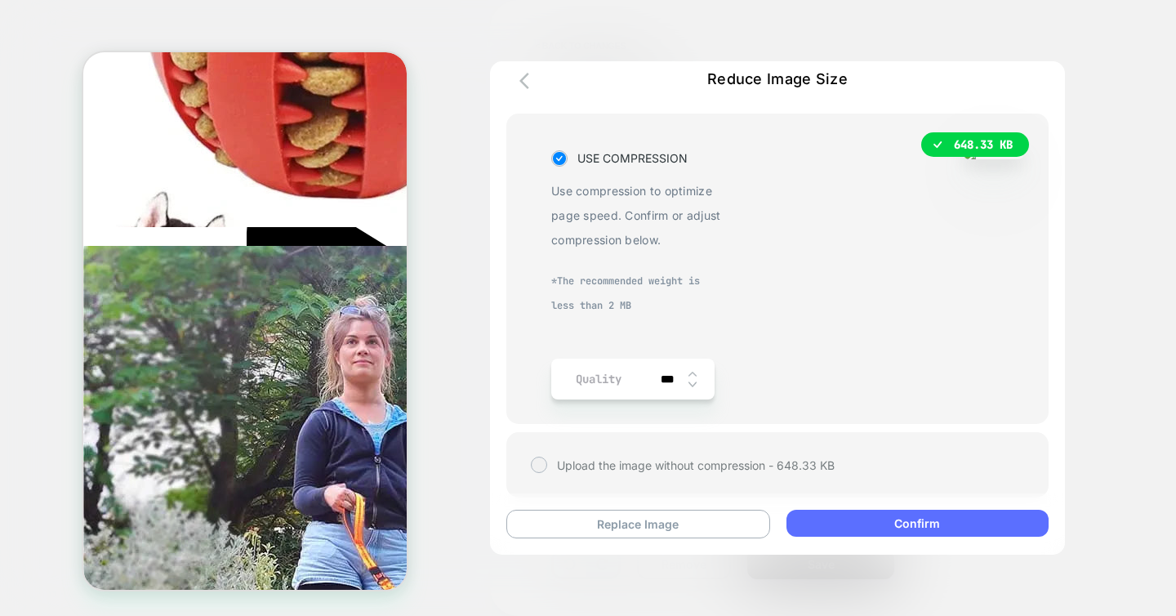
scroll to position [0, 0]
click at [693, 372] on img at bounding box center [693, 374] width 8 height 7
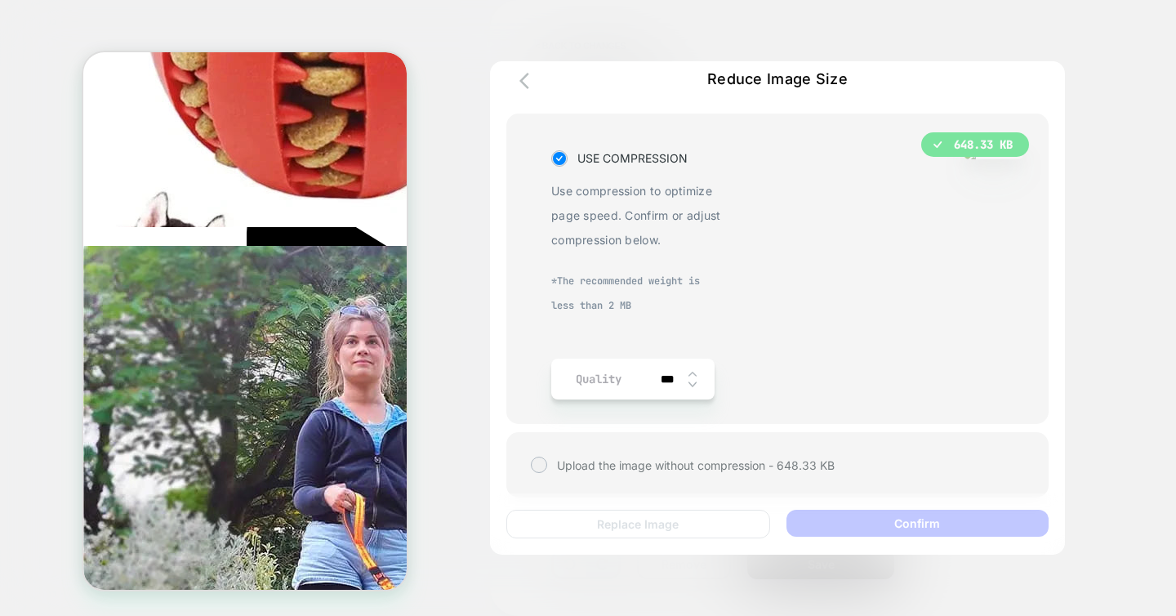
click at [695, 385] on img at bounding box center [693, 384] width 8 height 7
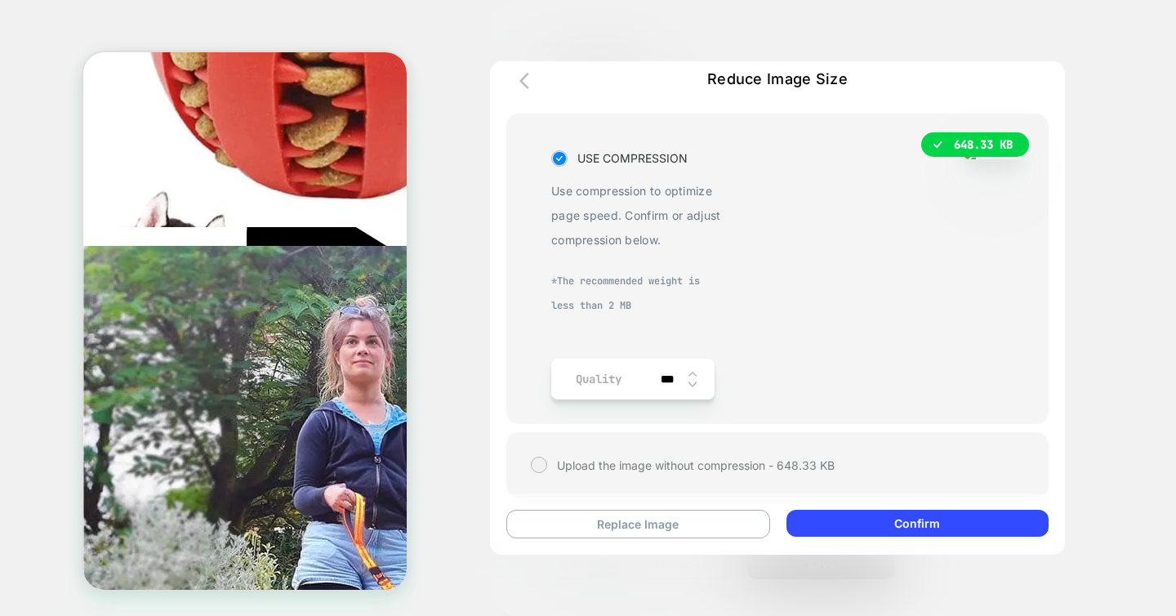
scroll to position [0, 0]
drag, startPoint x: 661, startPoint y: 379, endPoint x: 643, endPoint y: 379, distance: 18.0
click at [643, 379] on div "Quality ***" at bounding box center [632, 379] width 163 height 41
click at [676, 343] on div "USE COMPRESSION Use compression to optimize page speed. Confirm or adjust compr…" at bounding box center [637, 272] width 172 height 253
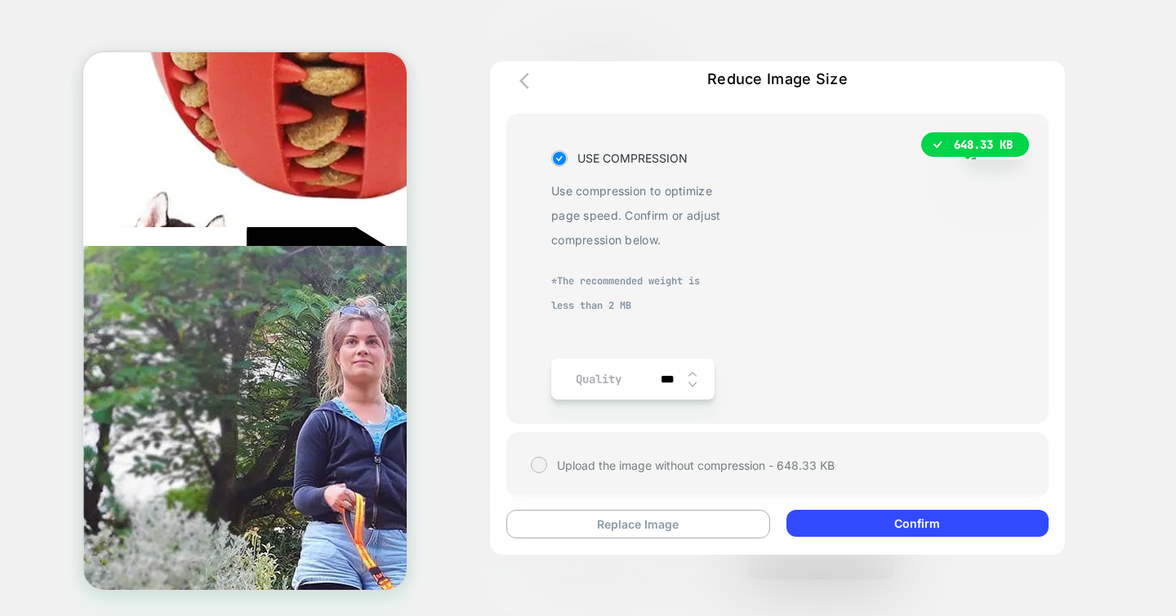
scroll to position [0, 0]
drag, startPoint x: 662, startPoint y: 376, endPoint x: 653, endPoint y: 376, distance: 9.8
click at [653, 376] on input "***" at bounding box center [670, 379] width 37 height 14
type input "***"
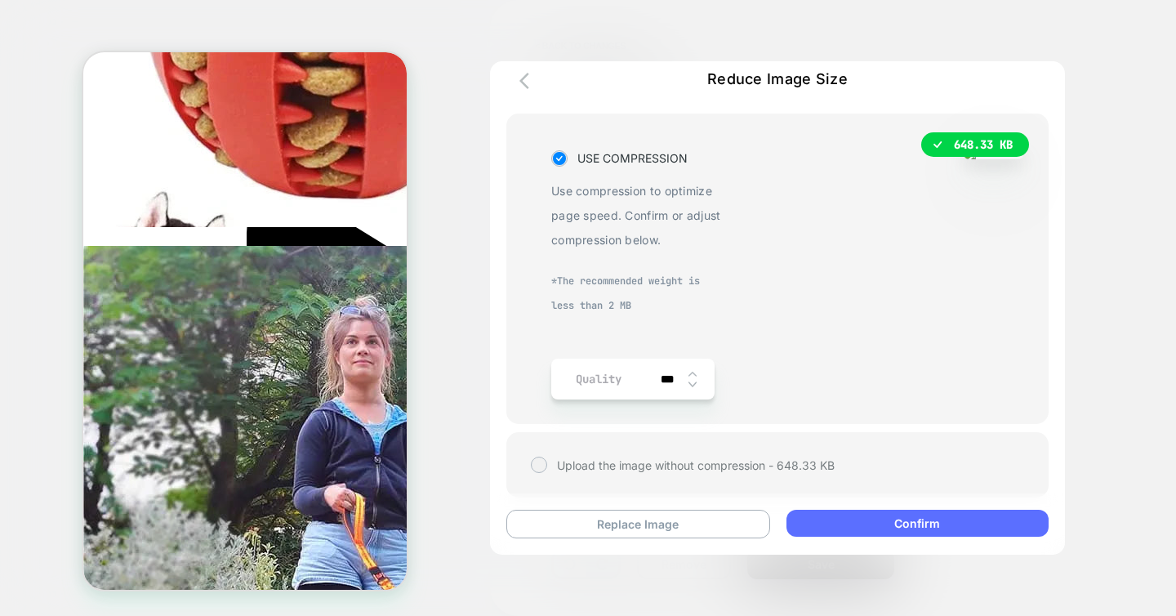
click at [857, 521] on button "Confirm" at bounding box center [918, 523] width 262 height 27
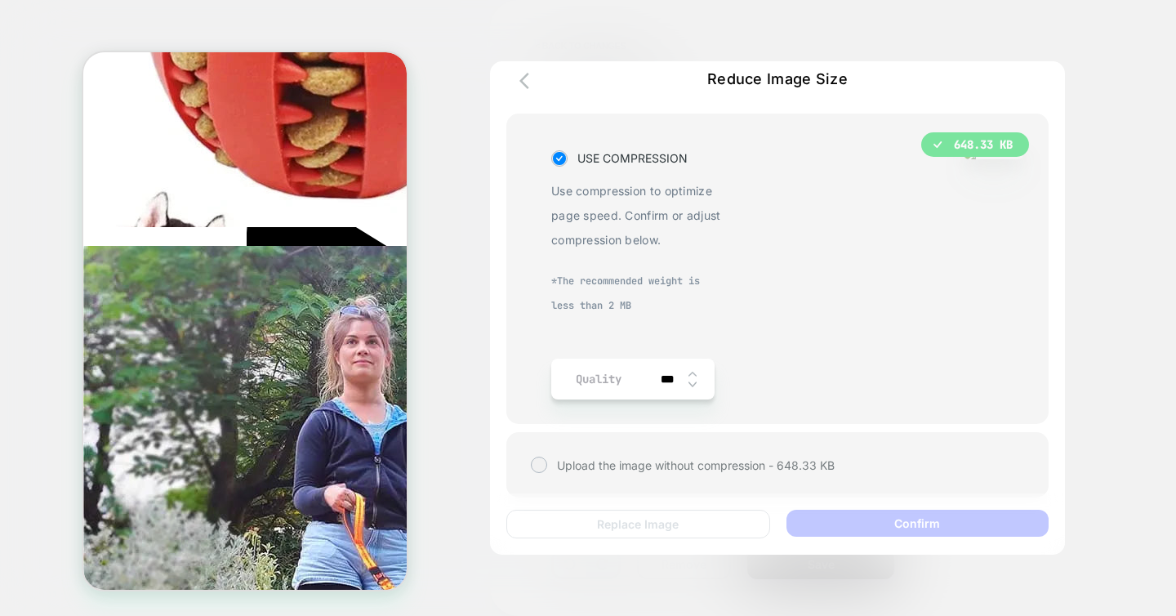
scroll to position [0, 0]
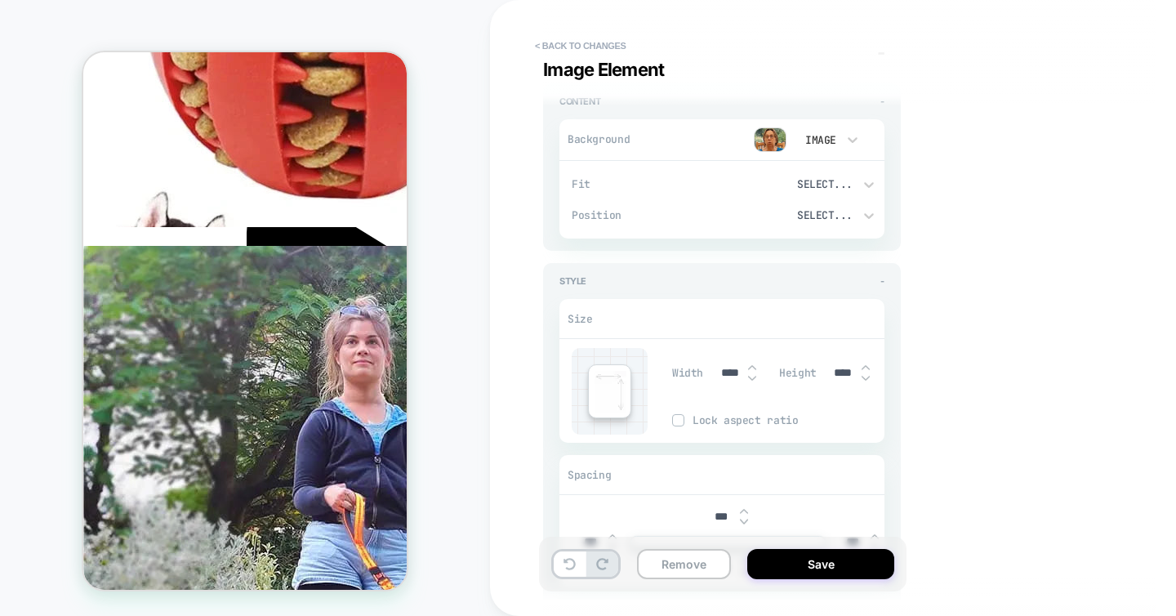
type textarea "*"
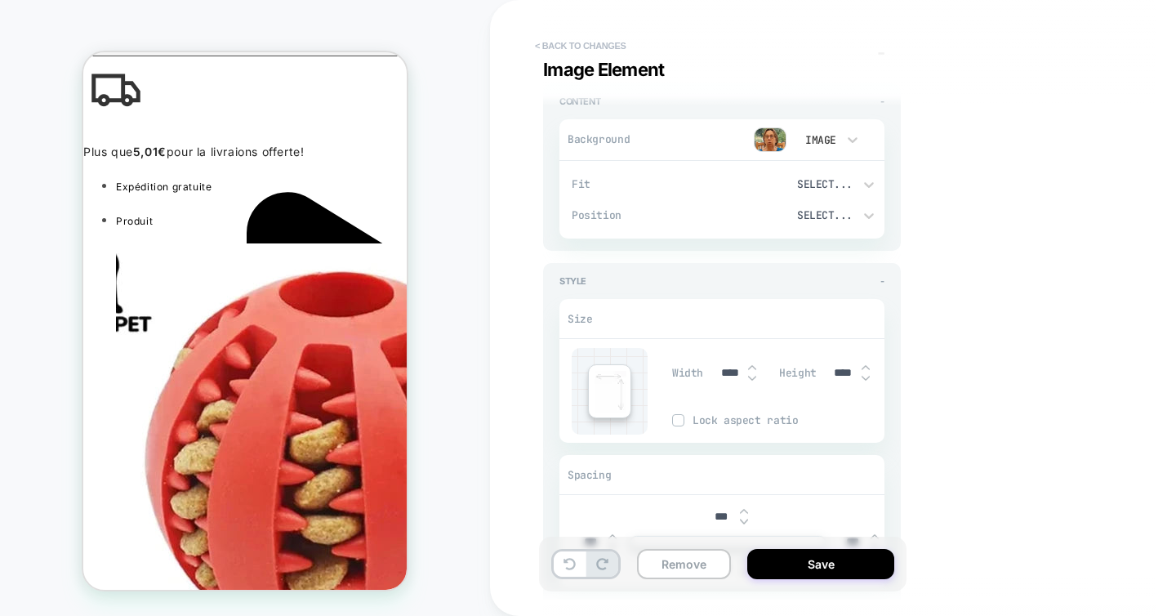
click at [558, 45] on button "< Back to changes" at bounding box center [581, 46] width 108 height 26
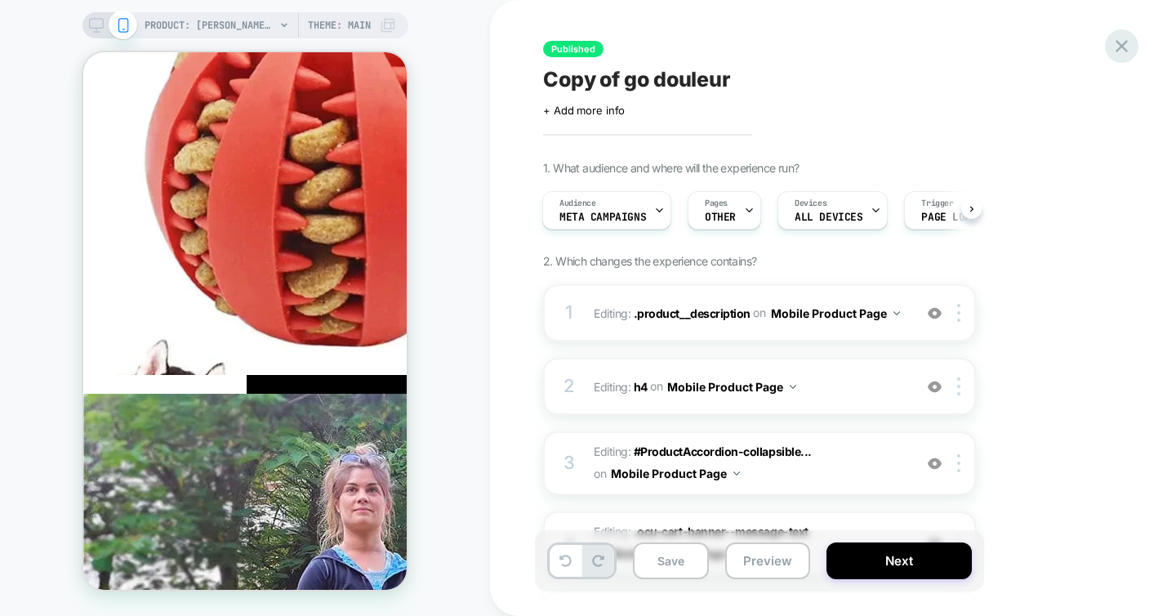
click at [1124, 46] on icon at bounding box center [1122, 46] width 22 height 22
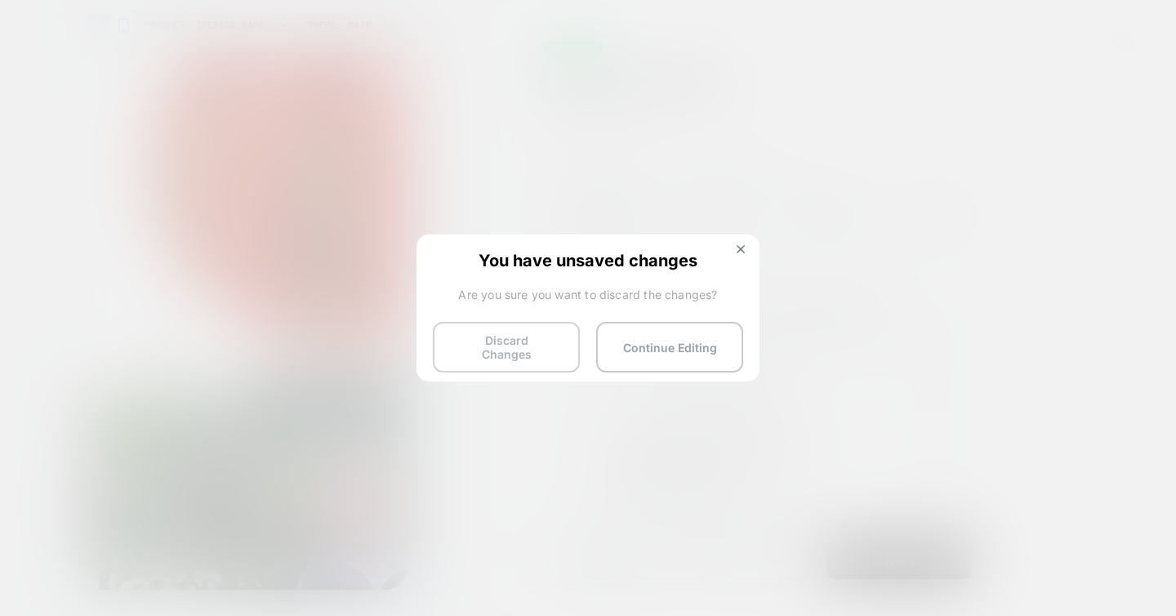
scroll to position [0, 230]
click at [508, 337] on button "Discard Changes" at bounding box center [506, 347] width 147 height 51
